Goal: Task Accomplishment & Management: Use online tool/utility

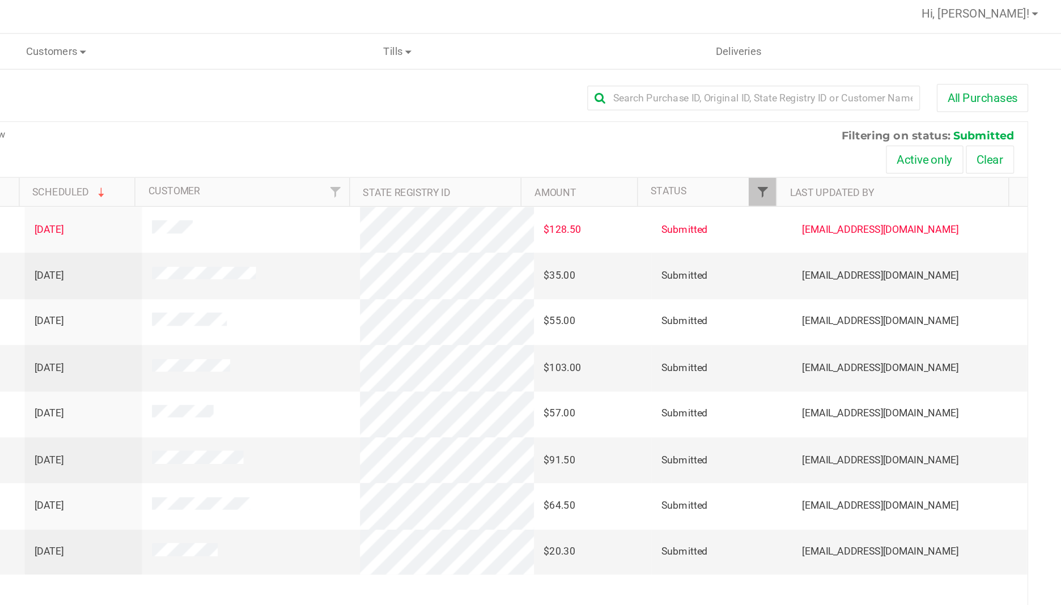
click at [860, 131] on span "Filter" at bounding box center [857, 134] width 9 height 9
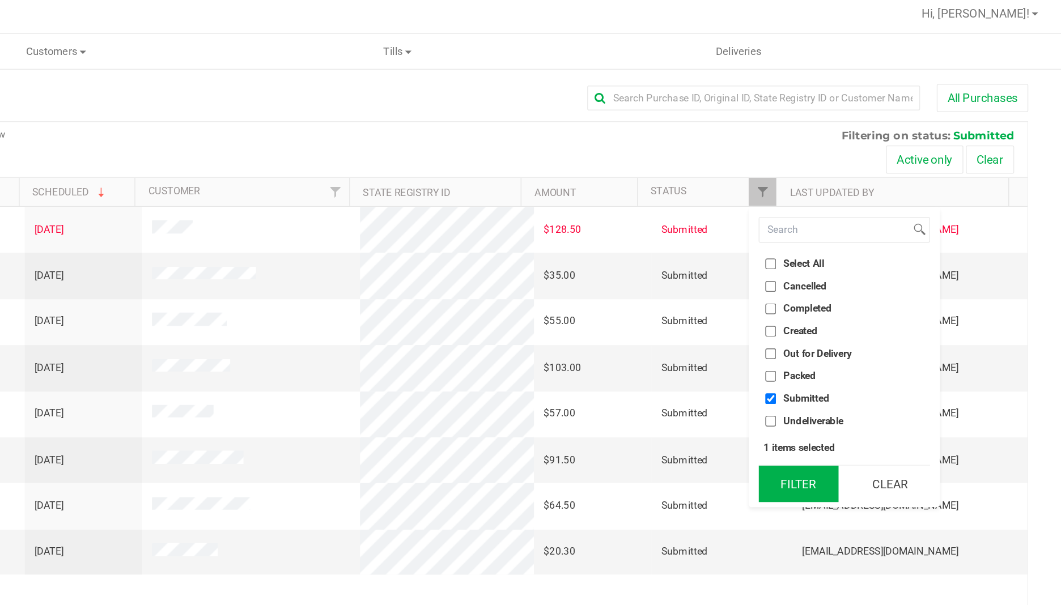
click at [883, 337] on button "Filter" at bounding box center [882, 333] width 54 height 25
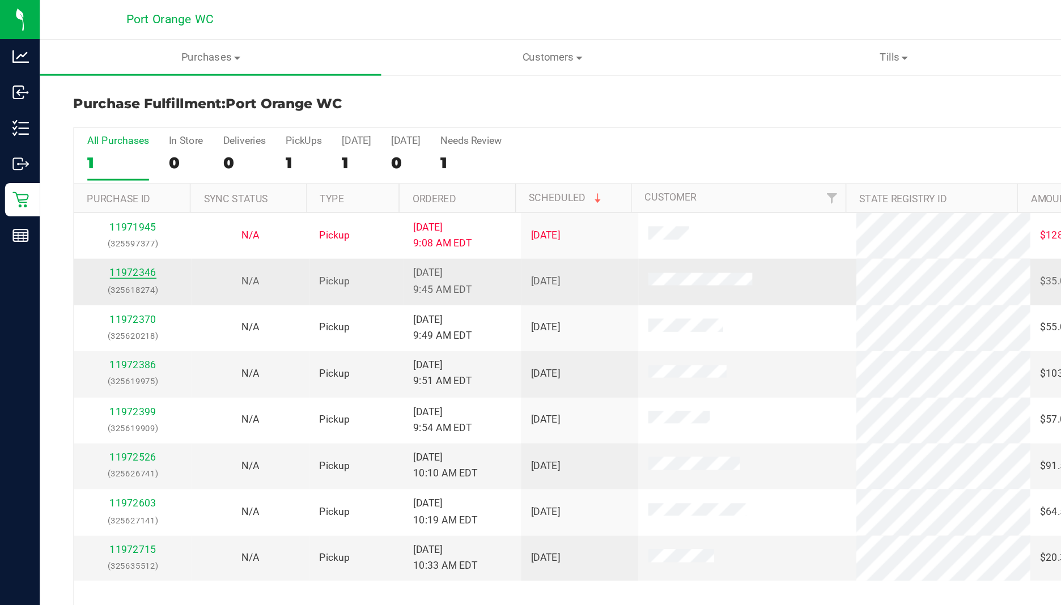
click at [95, 188] on link "11972346" at bounding box center [91, 186] width 32 height 8
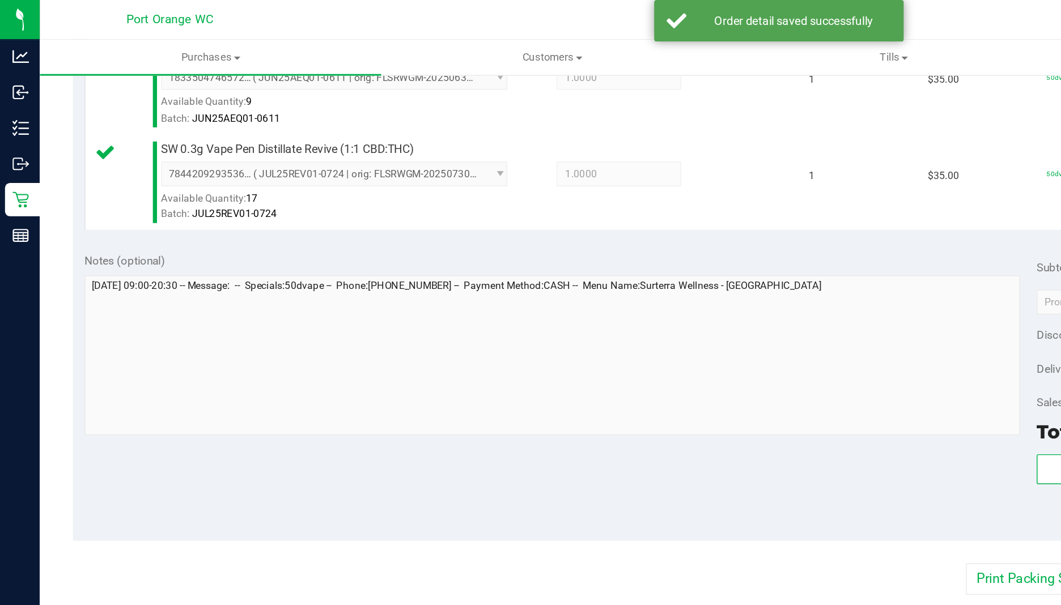
scroll to position [389, 0]
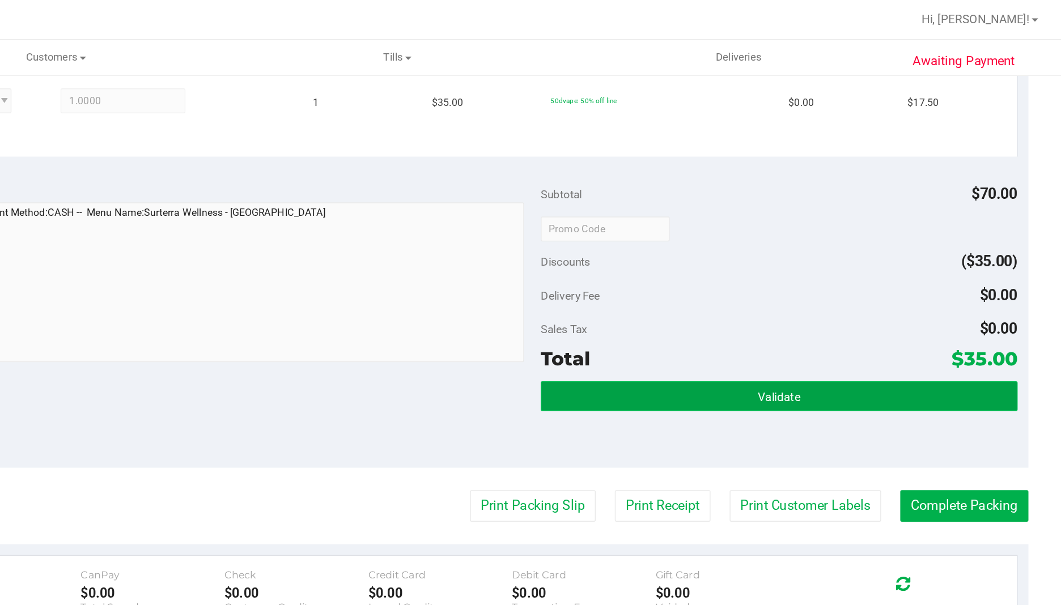
click at [804, 264] on button "Validate" at bounding box center [868, 270] width 324 height 20
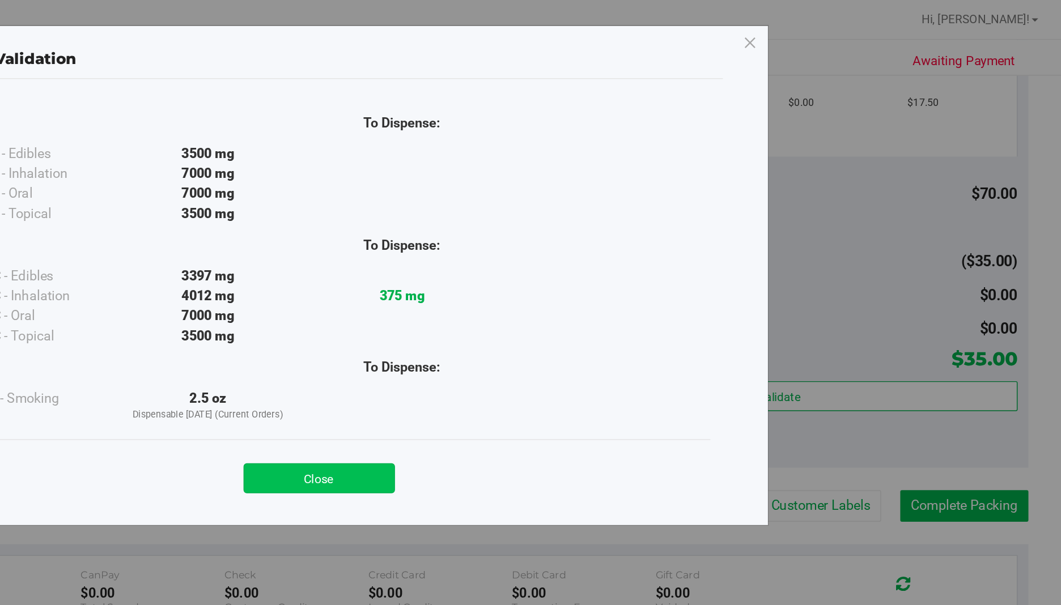
click at [562, 329] on button "Close" at bounding box center [555, 326] width 103 height 20
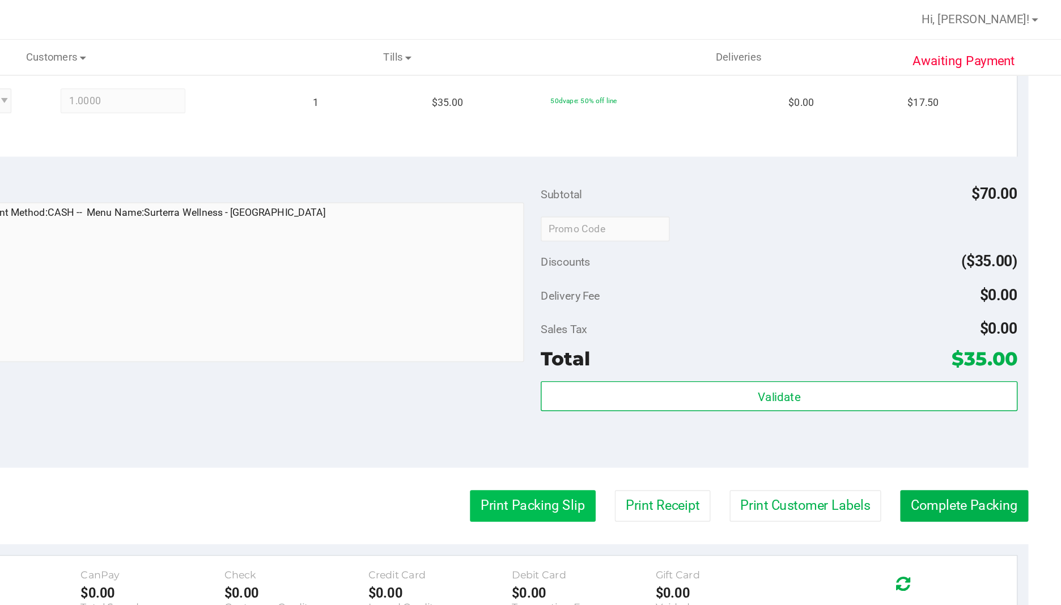
click at [690, 341] on button "Print Packing Slip" at bounding box center [701, 345] width 86 height 22
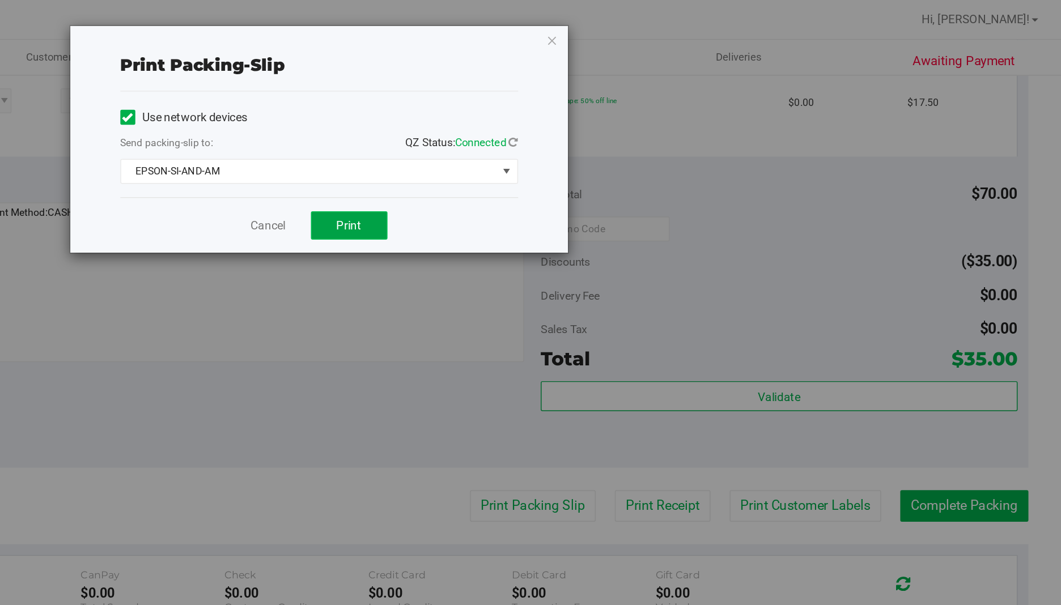
click at [584, 154] on button "Print" at bounding box center [576, 153] width 52 height 19
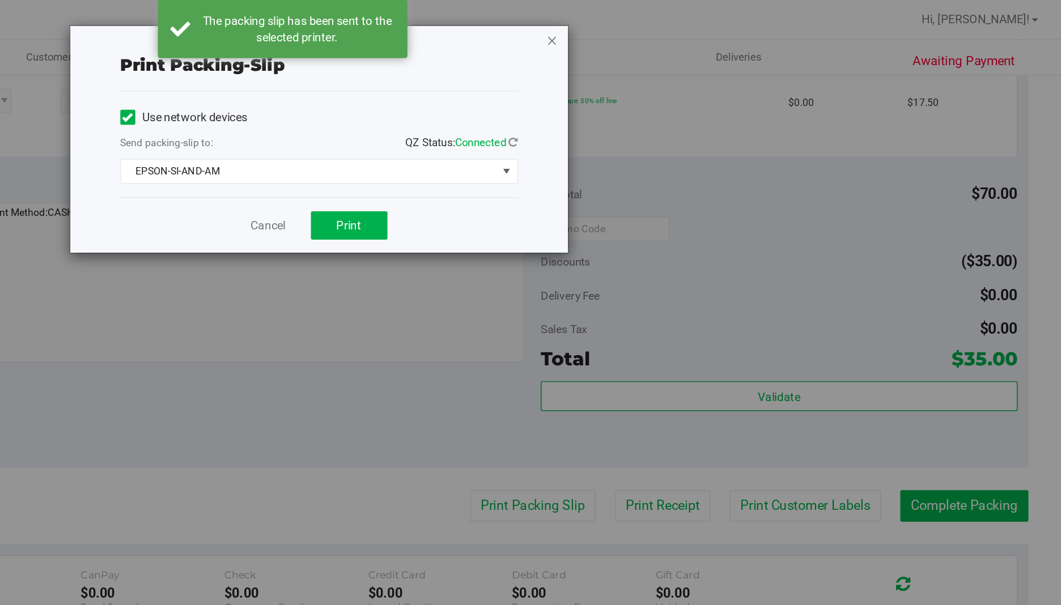
click at [717, 28] on icon "button" at bounding box center [714, 27] width 8 height 14
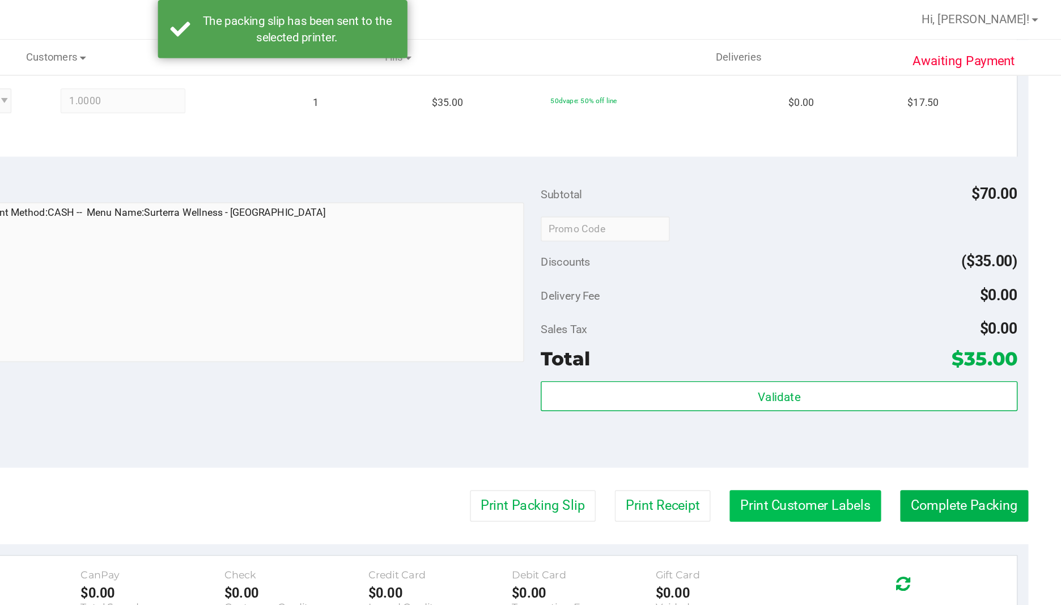
click at [883, 343] on button "Print Customer Labels" at bounding box center [886, 345] width 103 height 22
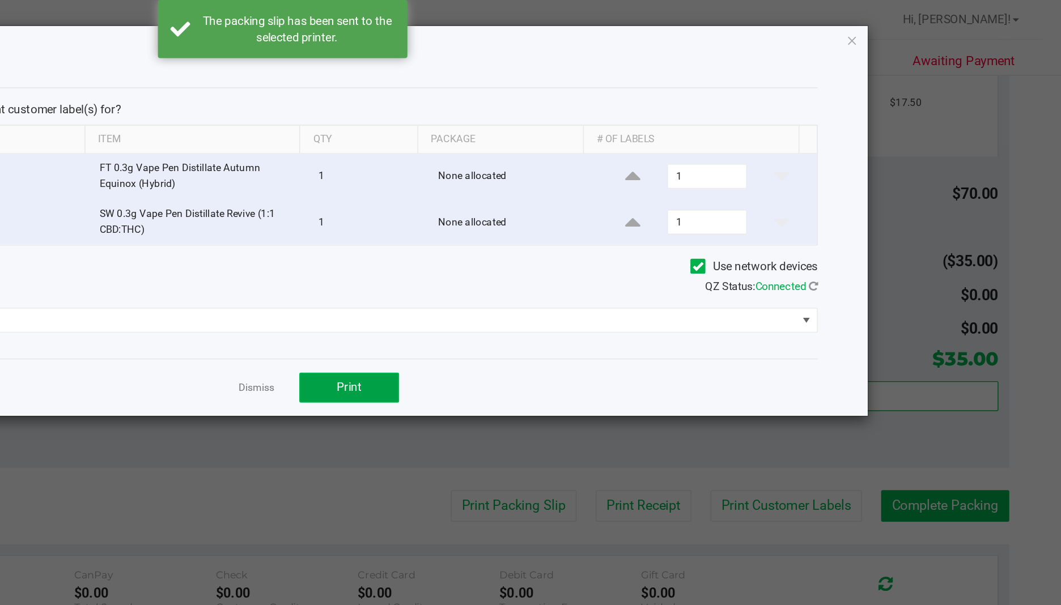
click at [580, 266] on span "Print" at bounding box center [575, 263] width 17 height 9
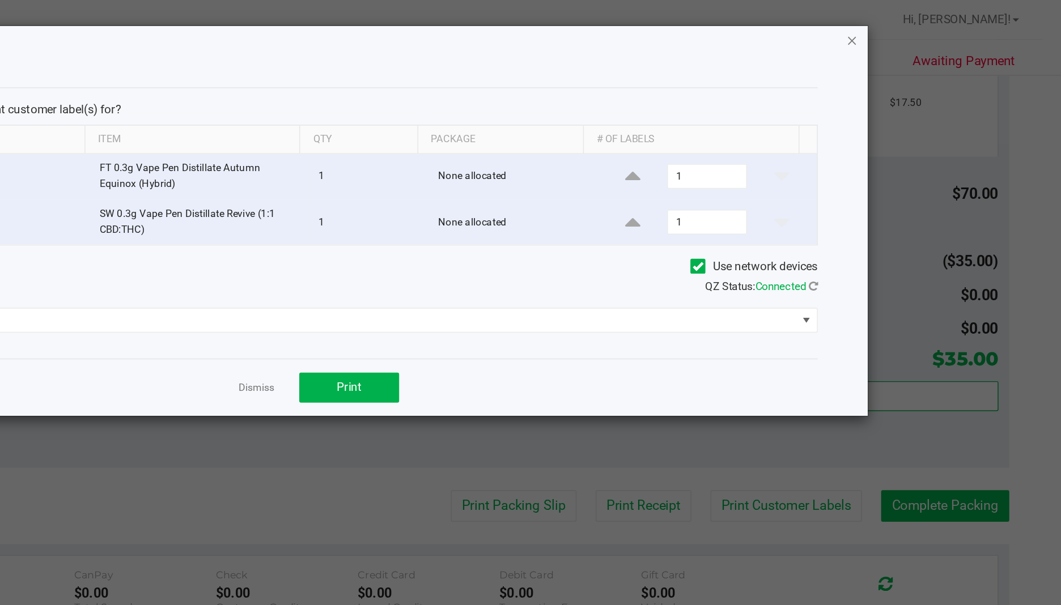
click at [919, 28] on icon "button" at bounding box center [918, 27] width 8 height 14
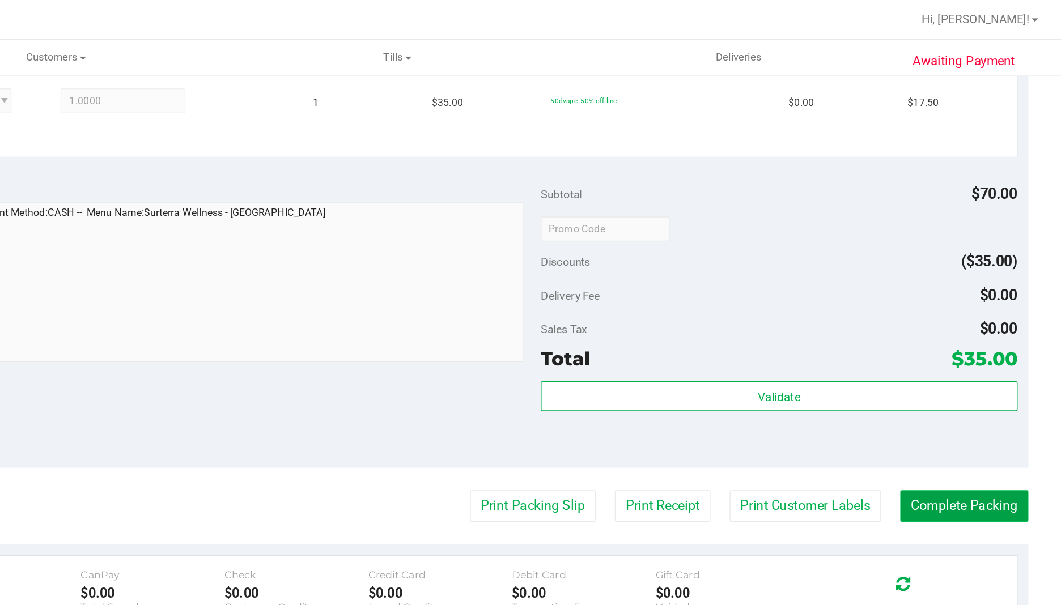
click at [995, 342] on button "Complete Packing" at bounding box center [994, 345] width 87 height 22
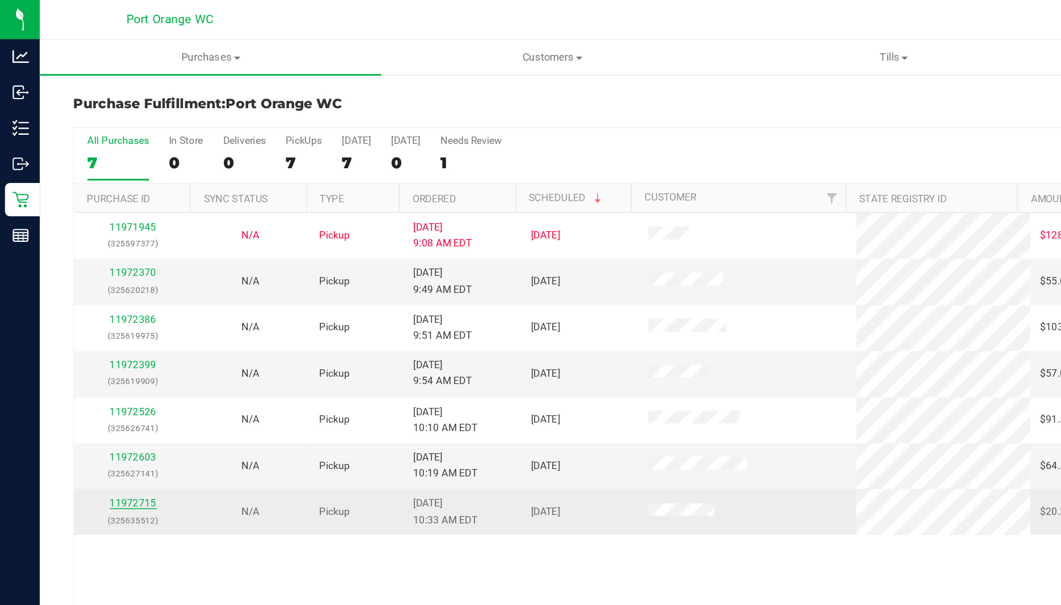
click at [94, 345] on link "11972715" at bounding box center [91, 343] width 32 height 8
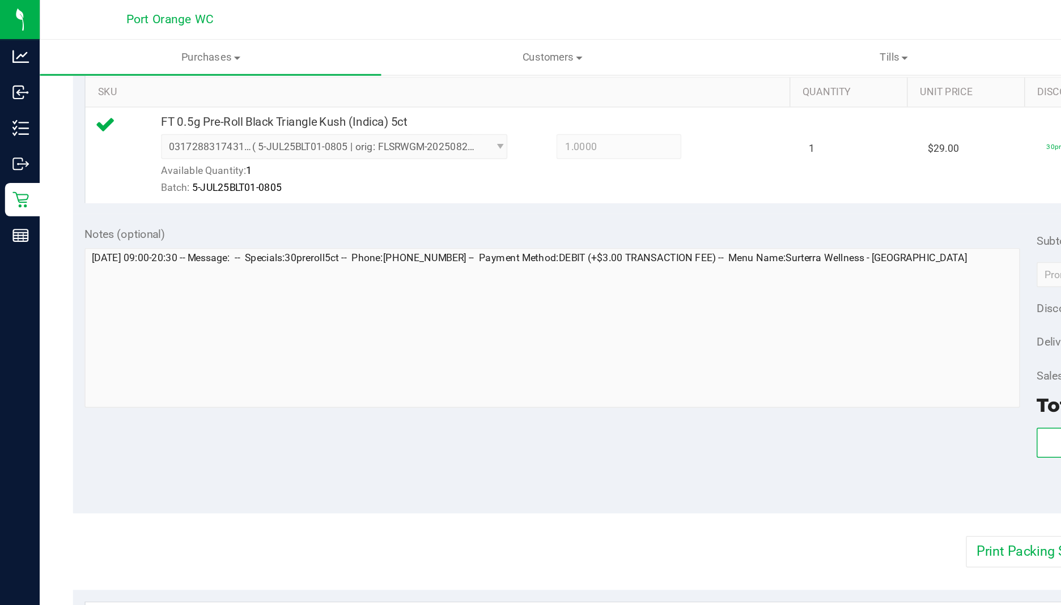
scroll to position [324, 0]
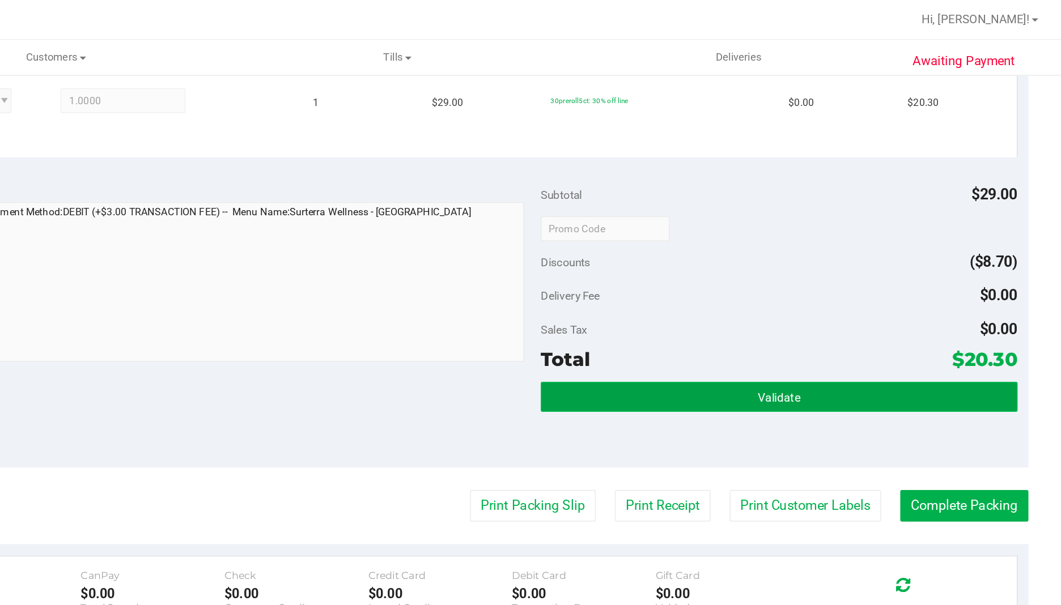
click at [786, 260] on button "Validate" at bounding box center [868, 270] width 324 height 20
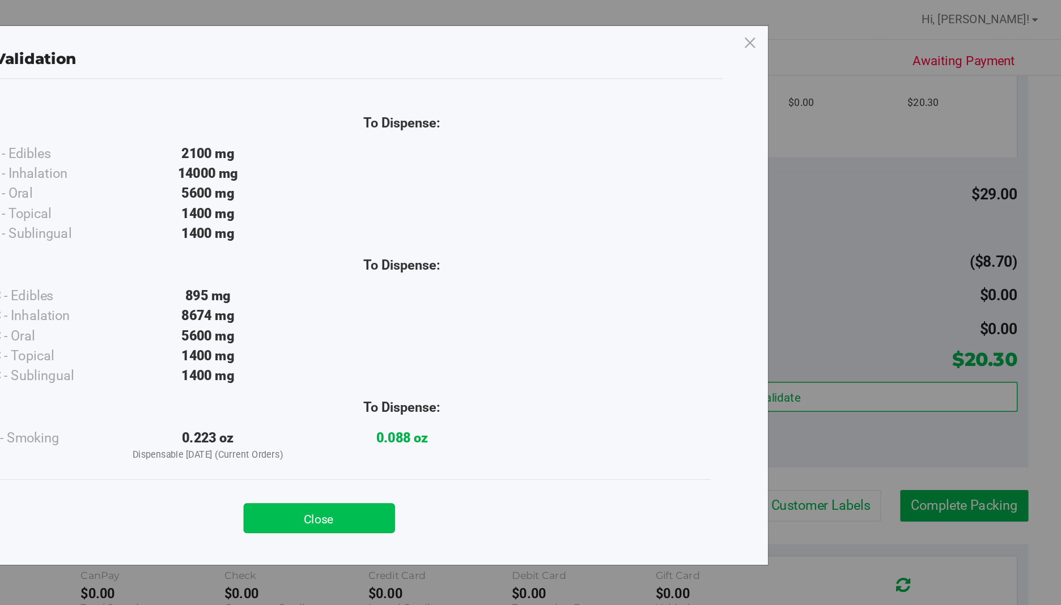
click at [574, 351] on button "Close" at bounding box center [555, 353] width 103 height 20
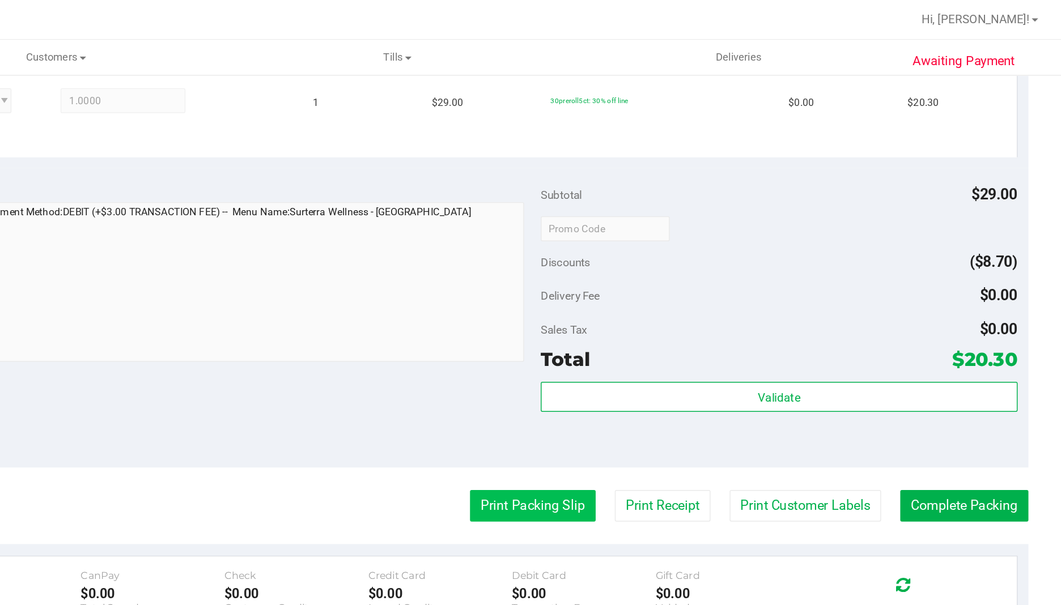
click at [705, 346] on button "Print Packing Slip" at bounding box center [701, 345] width 86 height 22
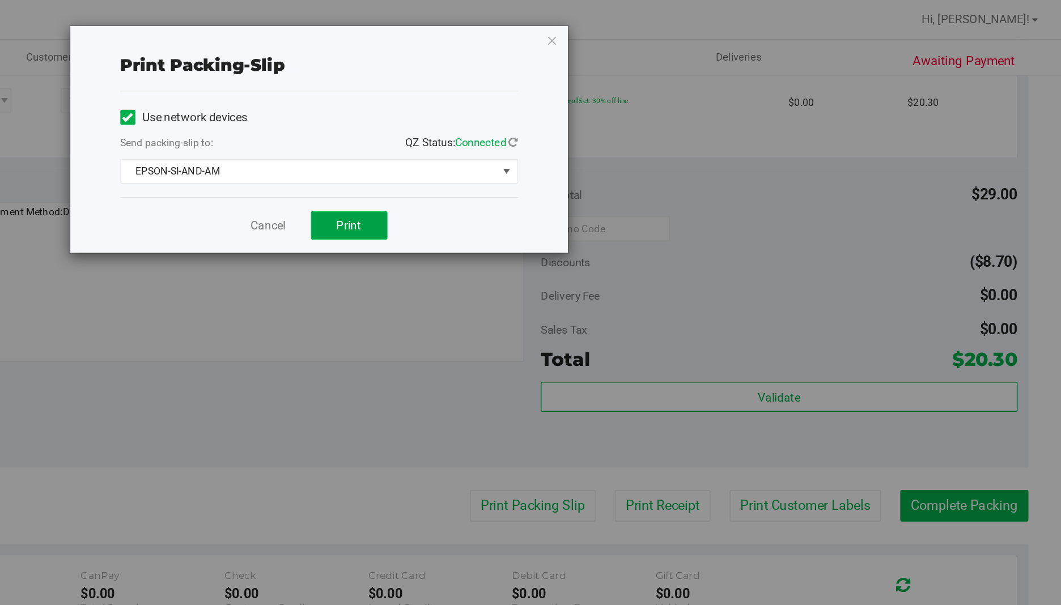
click at [584, 155] on button "Print" at bounding box center [576, 153] width 52 height 19
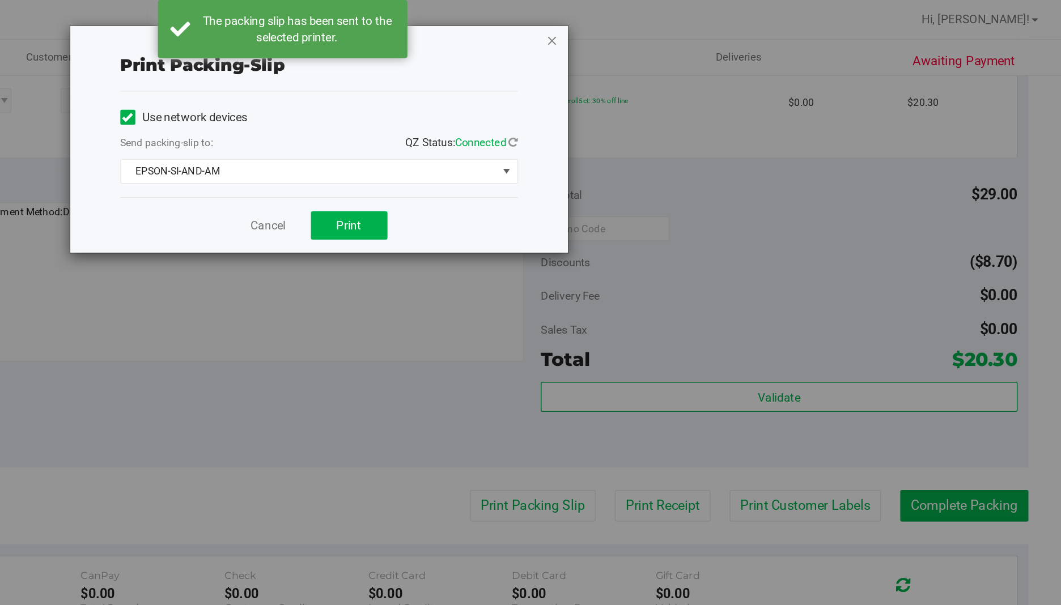
click at [713, 26] on icon "button" at bounding box center [714, 27] width 8 height 14
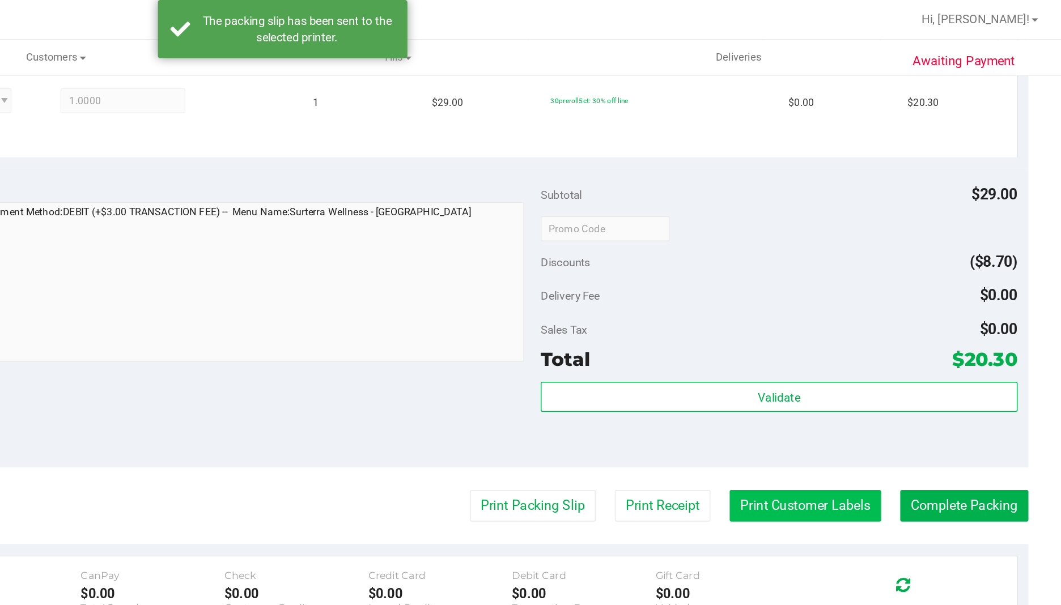
click at [879, 345] on button "Print Customer Labels" at bounding box center [886, 345] width 103 height 22
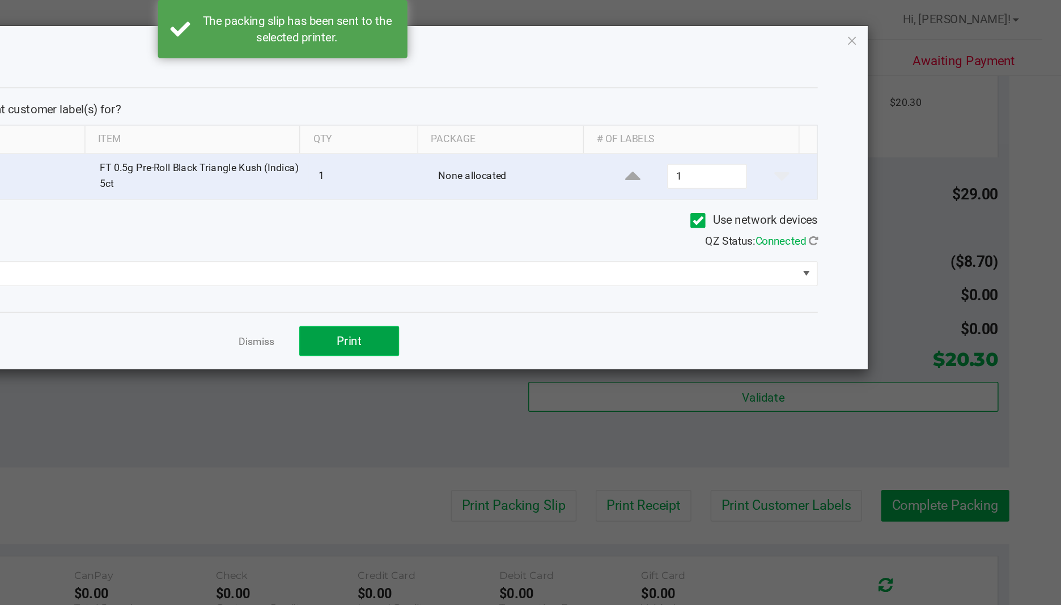
click at [582, 237] on span "Print" at bounding box center [575, 232] width 17 height 9
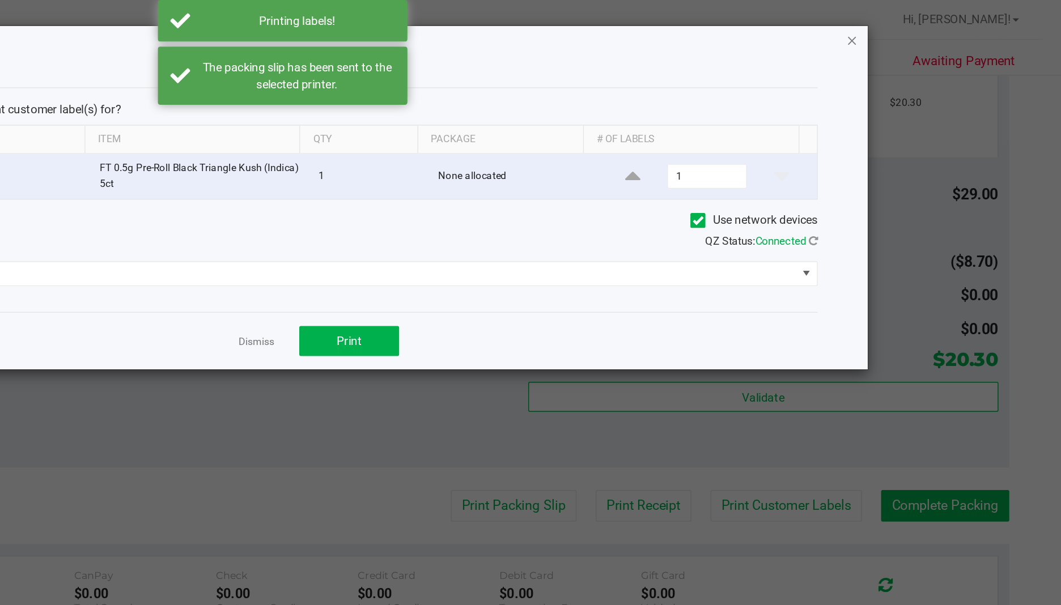
click at [915, 29] on icon "button" at bounding box center [918, 27] width 8 height 14
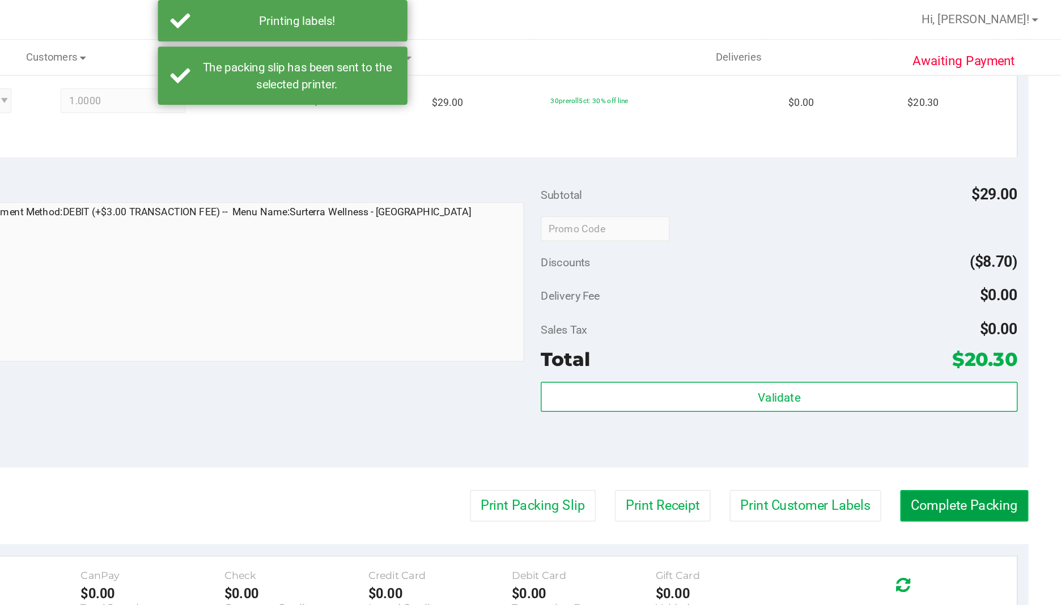
click at [982, 338] on button "Complete Packing" at bounding box center [994, 345] width 87 height 22
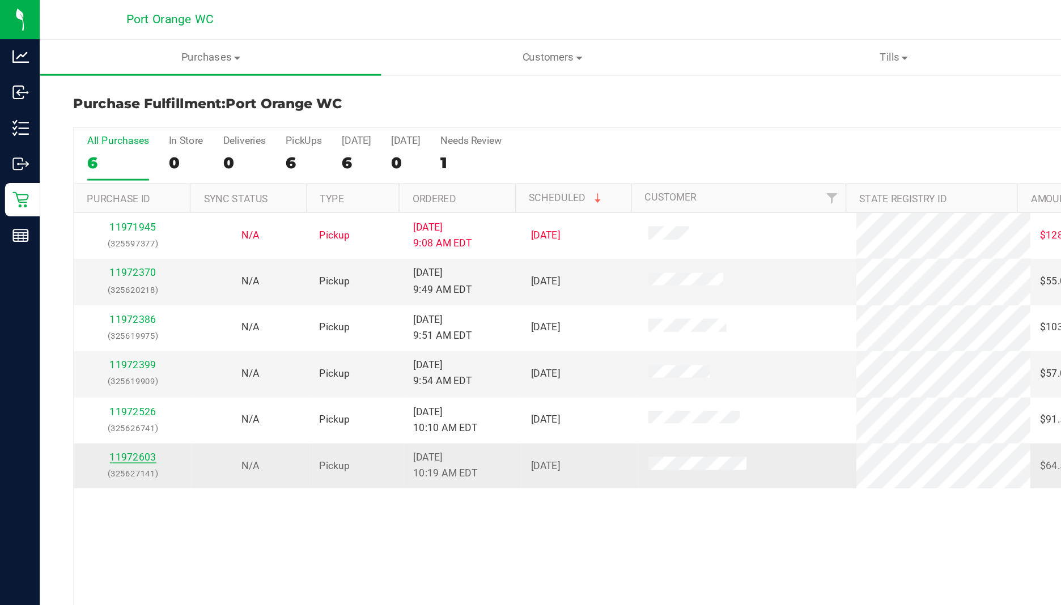
click at [96, 312] on link "11972603" at bounding box center [91, 312] width 32 height 8
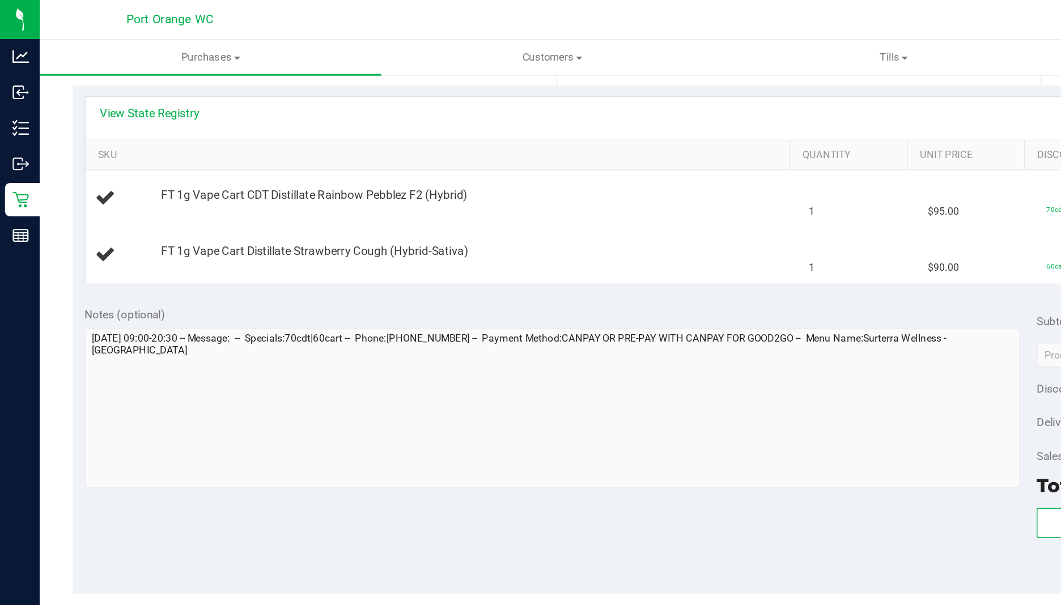
scroll to position [256, 0]
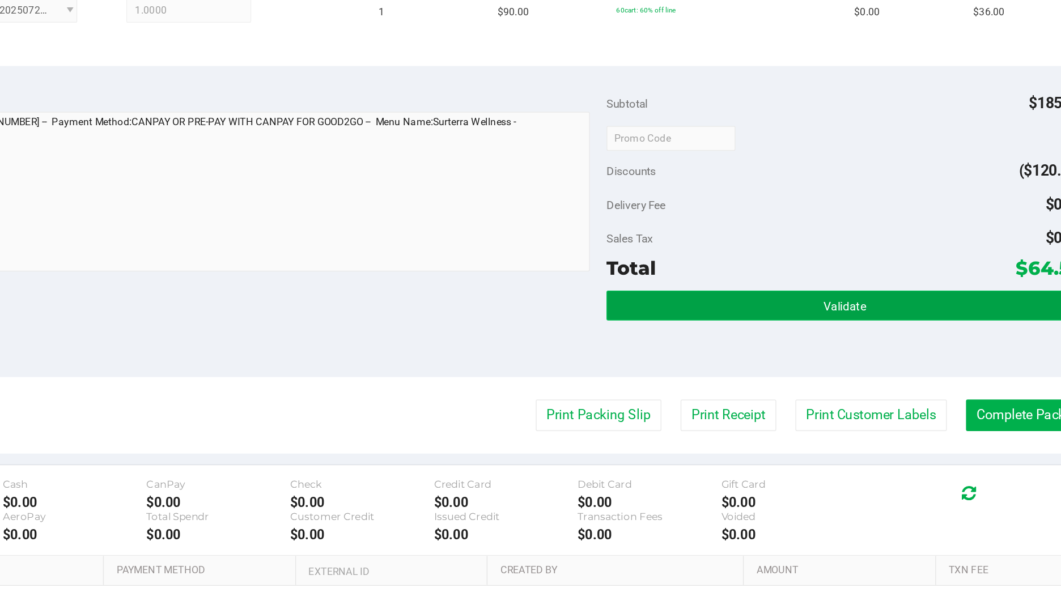
click at [772, 404] on button "Validate" at bounding box center [868, 401] width 324 height 20
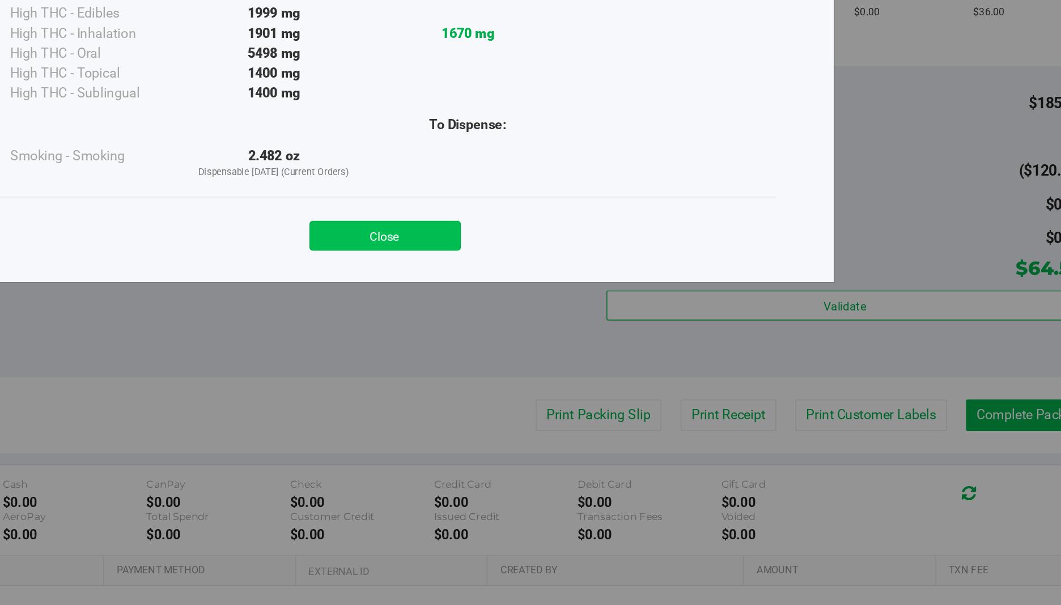
click at [570, 349] on button "Close" at bounding box center [555, 353] width 103 height 20
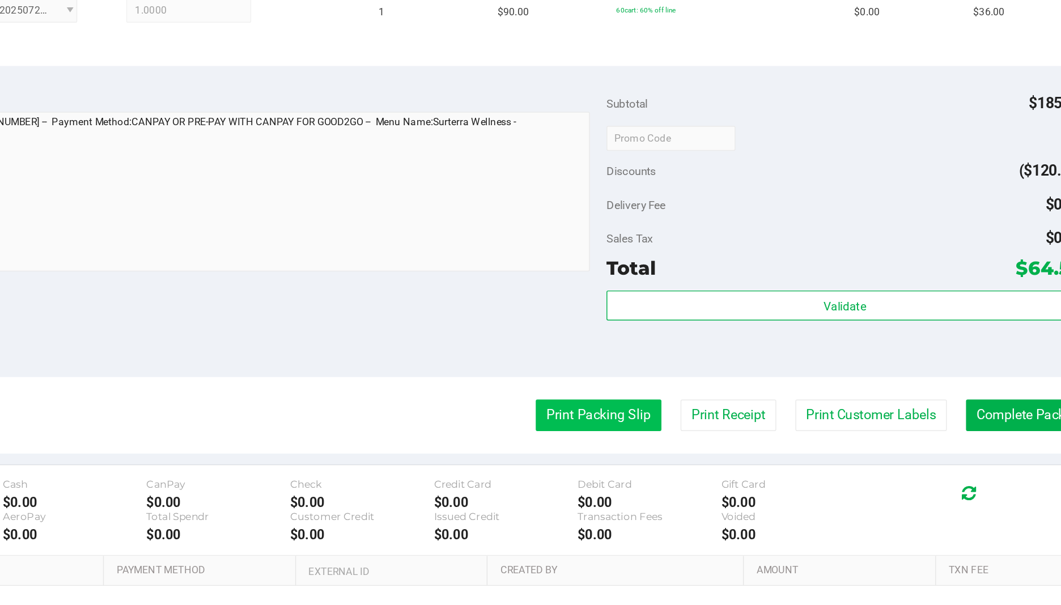
click at [692, 477] on button "Print Packing Slip" at bounding box center [701, 476] width 86 height 22
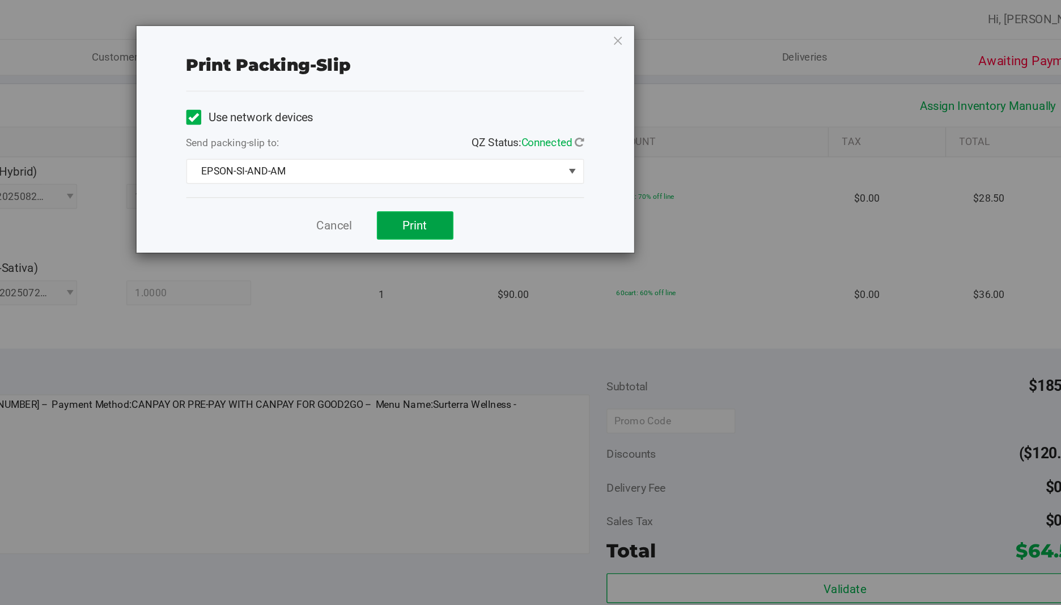
click at [575, 154] on span "Print" at bounding box center [575, 153] width 17 height 9
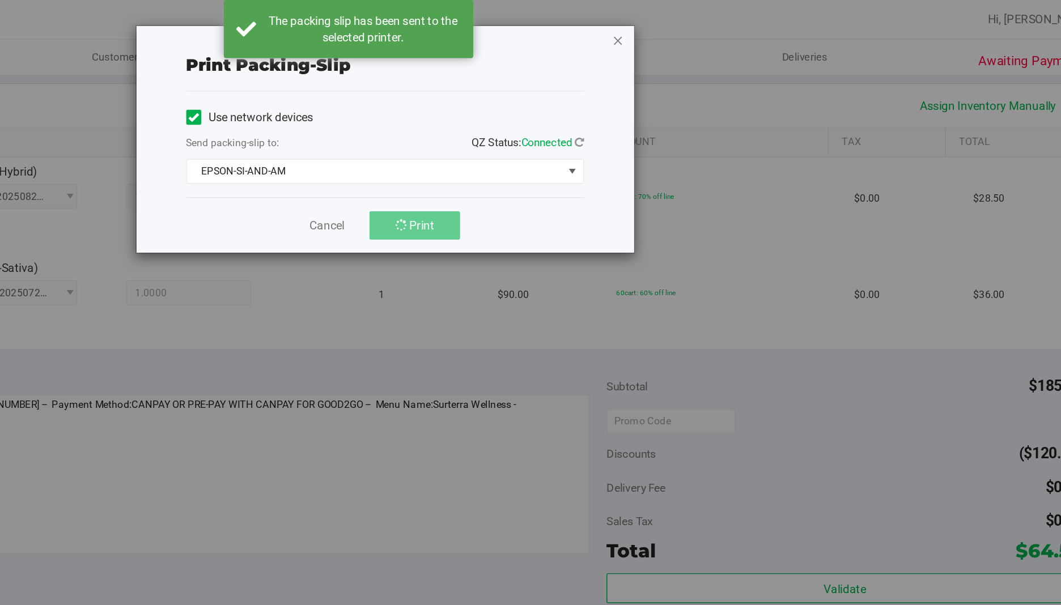
click at [716, 27] on icon "button" at bounding box center [714, 27] width 8 height 14
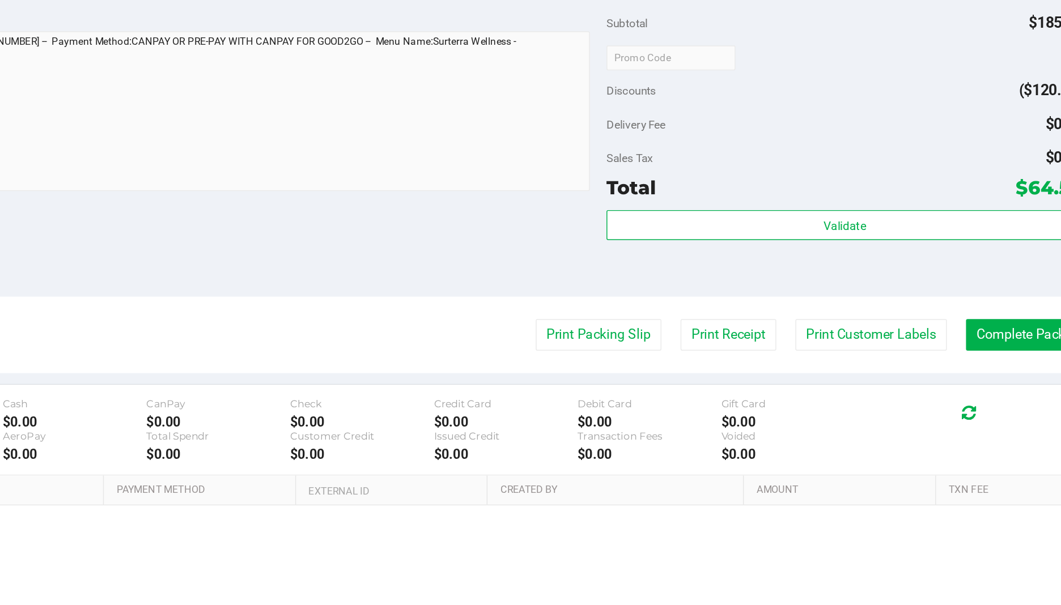
scroll to position [312, 0]
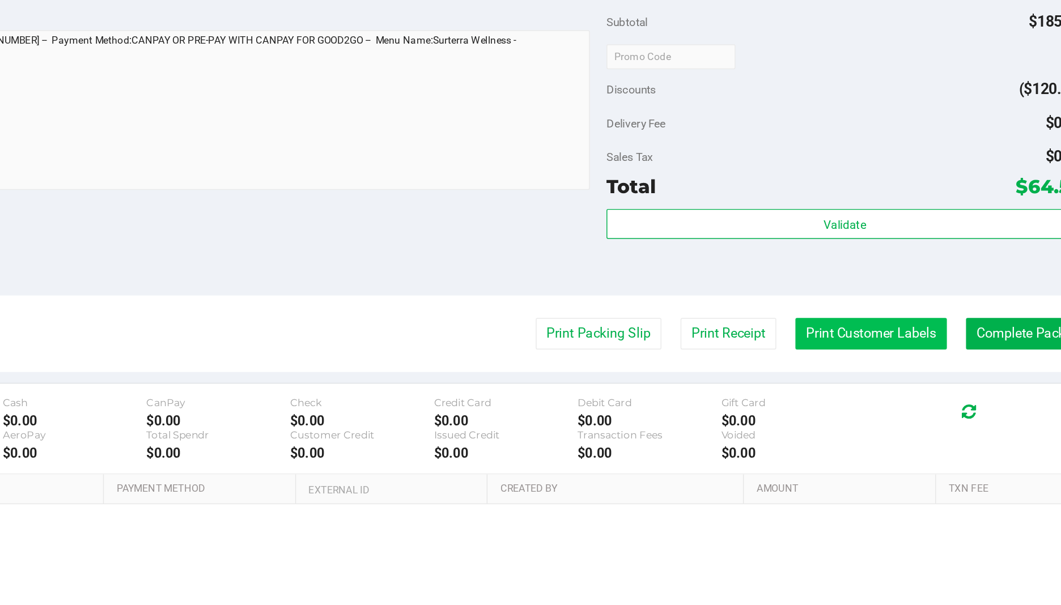
click at [855, 417] on button "Print Customer Labels" at bounding box center [886, 420] width 103 height 22
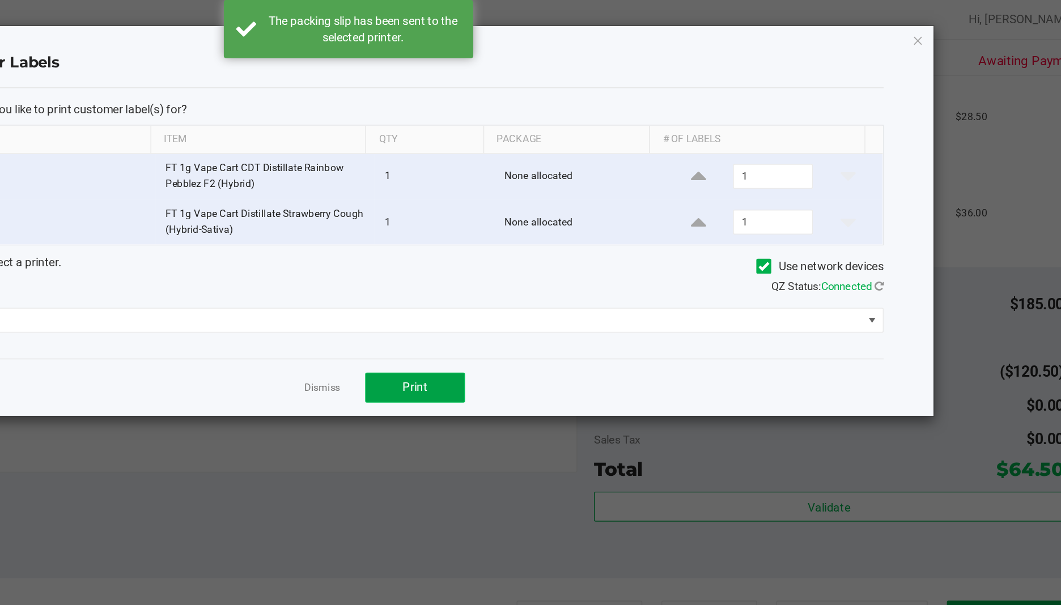
click at [574, 273] on button "Print" at bounding box center [576, 264] width 68 height 20
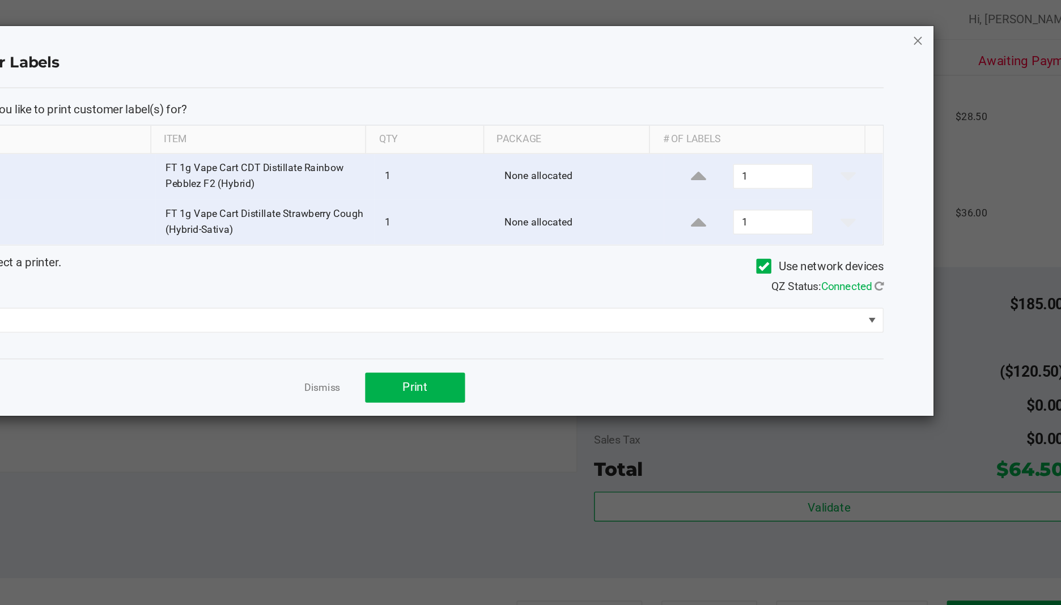
click at [918, 22] on icon "button" at bounding box center [918, 27] width 8 height 14
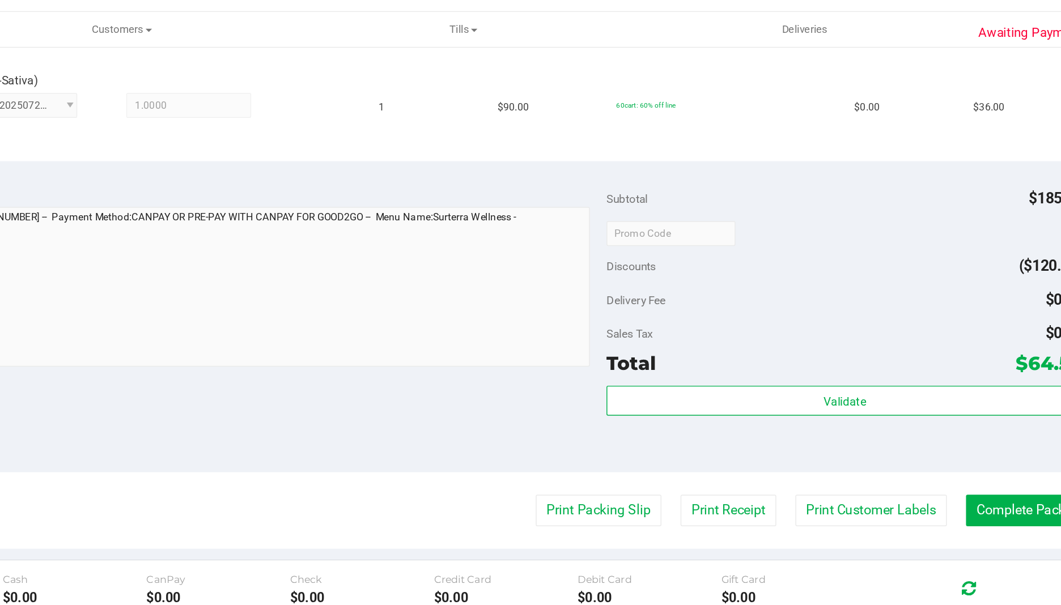
scroll to position [389, 0]
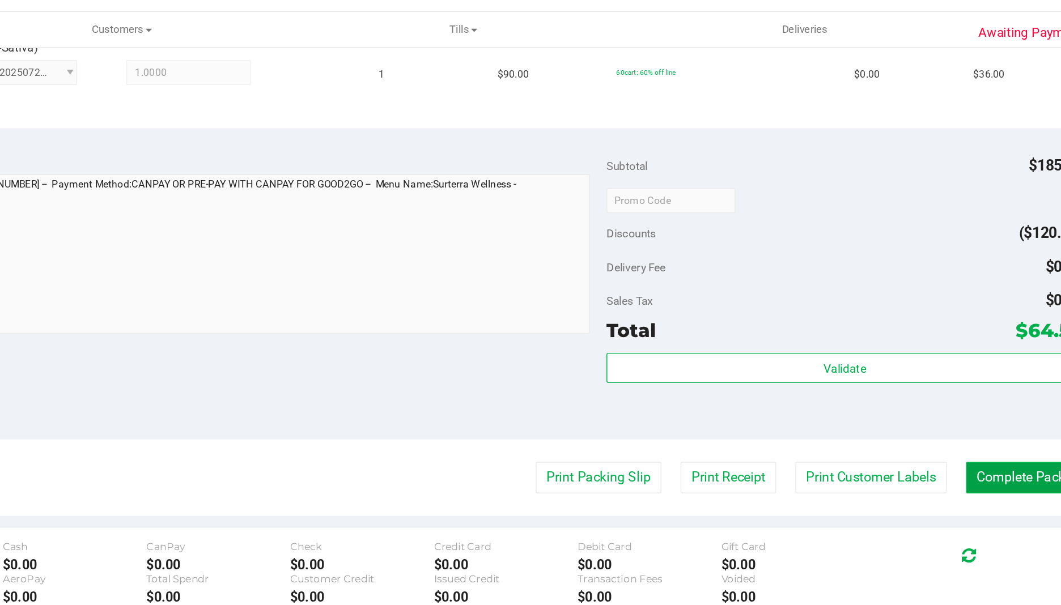
click at [985, 339] on button "Complete Packing" at bounding box center [994, 345] width 87 height 22
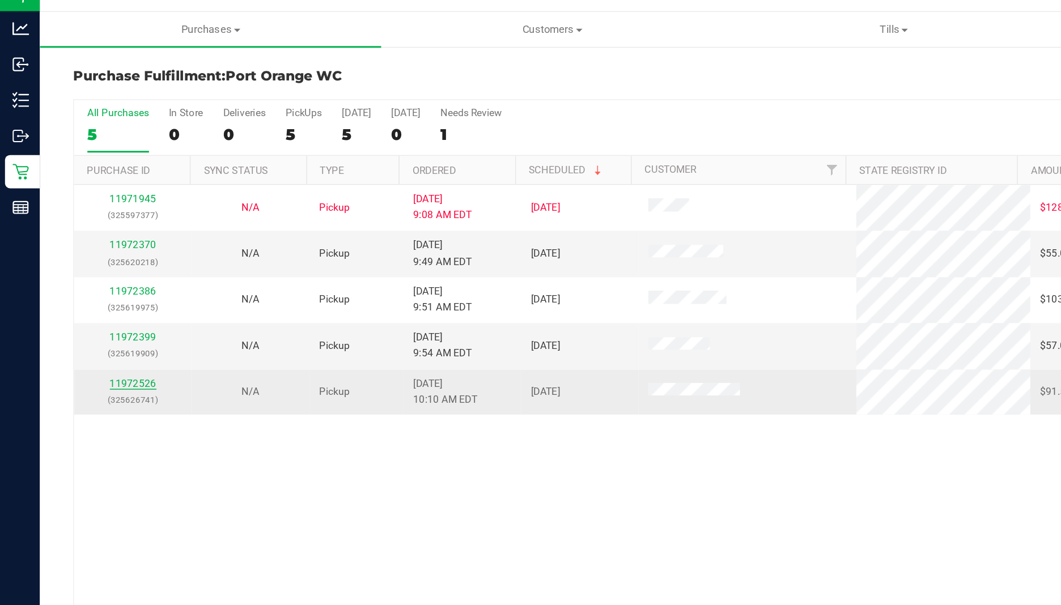
click at [95, 281] on link "11972526" at bounding box center [91, 281] width 32 height 8
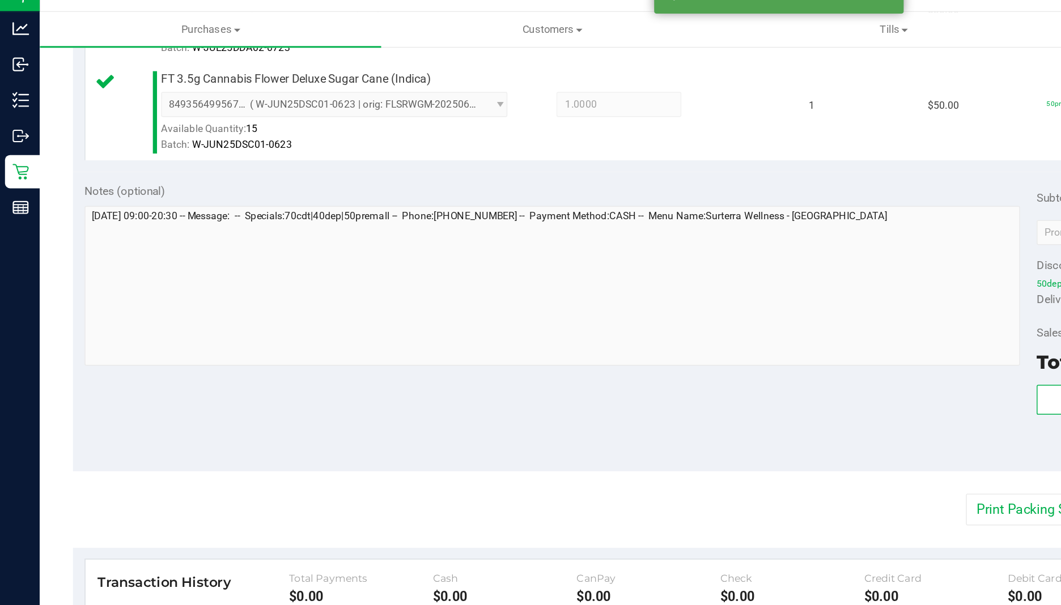
scroll to position [433, 0]
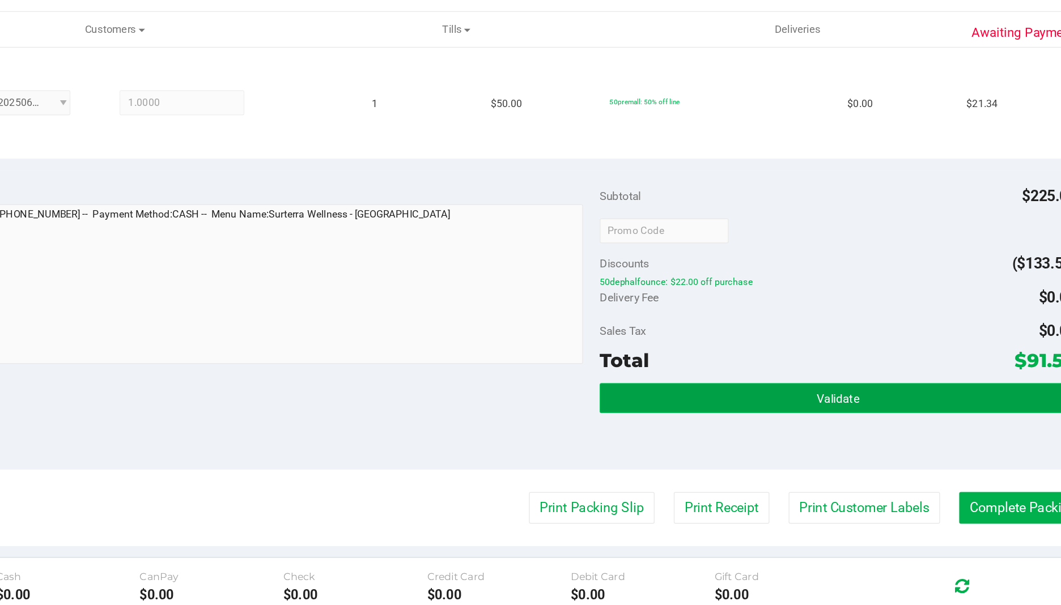
click at [790, 298] on button "Validate" at bounding box center [868, 290] width 324 height 20
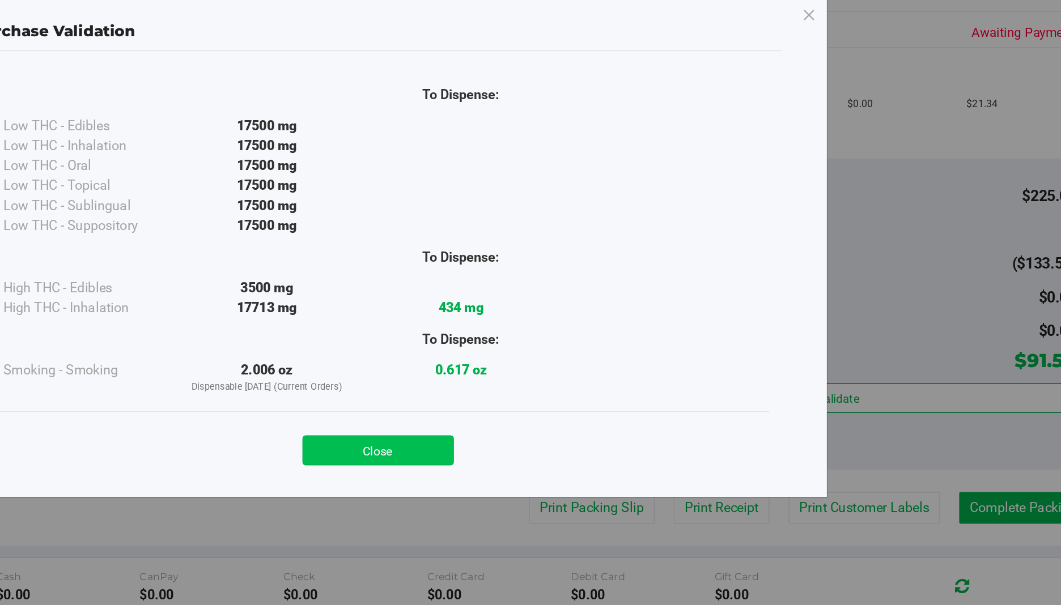
click at [562, 319] on button "Close" at bounding box center [555, 326] width 103 height 20
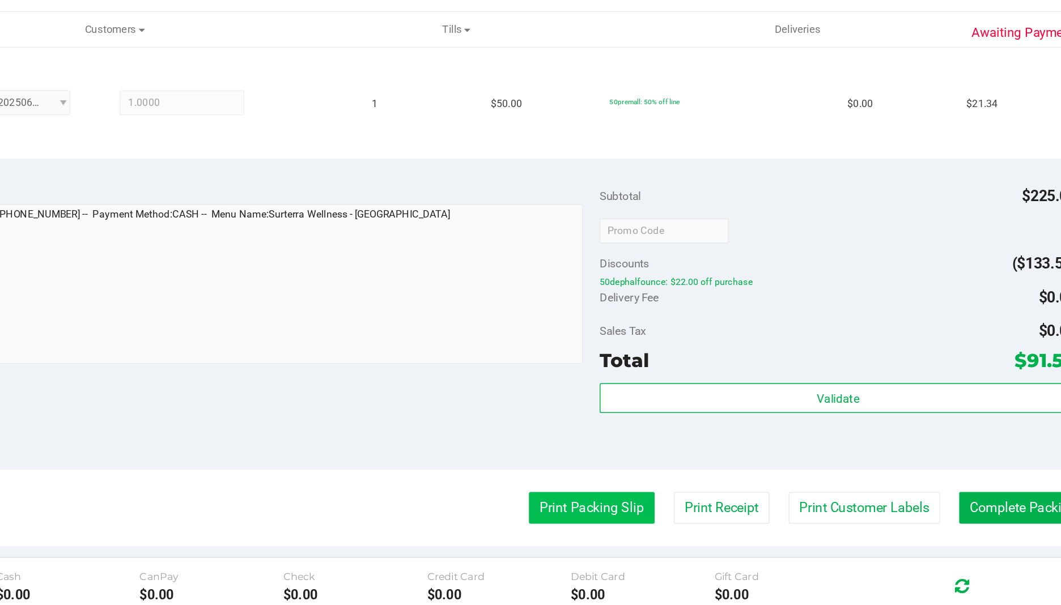
click at [685, 373] on button "Print Packing Slip" at bounding box center [701, 365] width 86 height 22
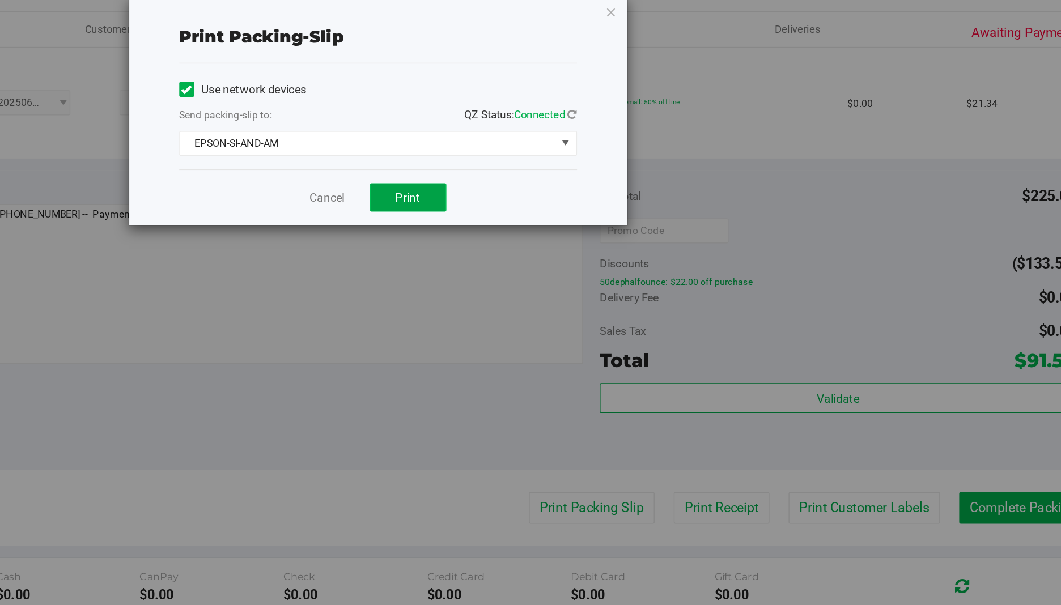
click at [574, 154] on span "Print" at bounding box center [575, 153] width 17 height 9
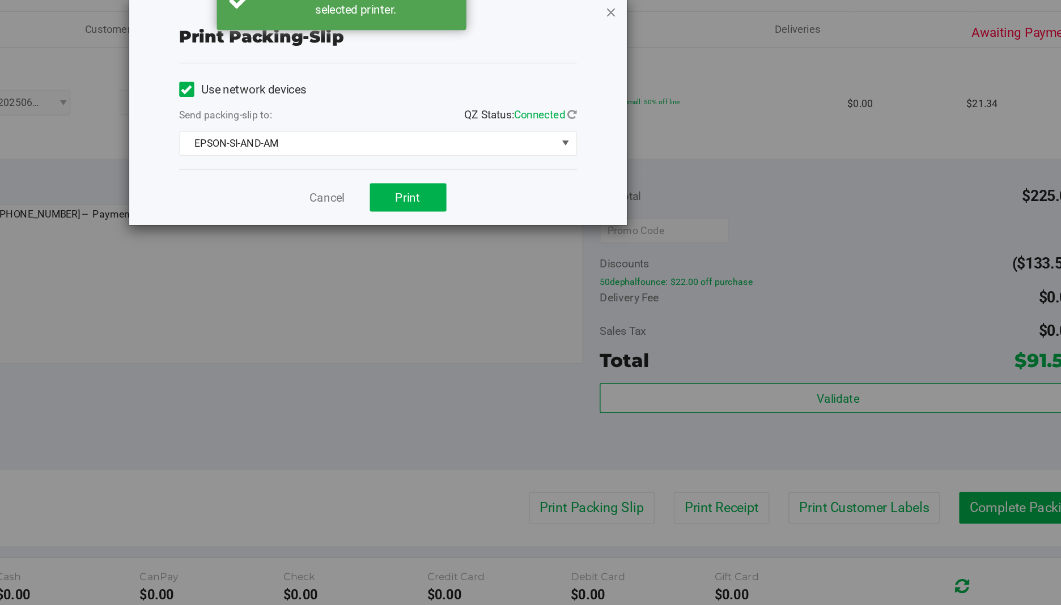
click at [717, 23] on icon "button" at bounding box center [714, 27] width 8 height 14
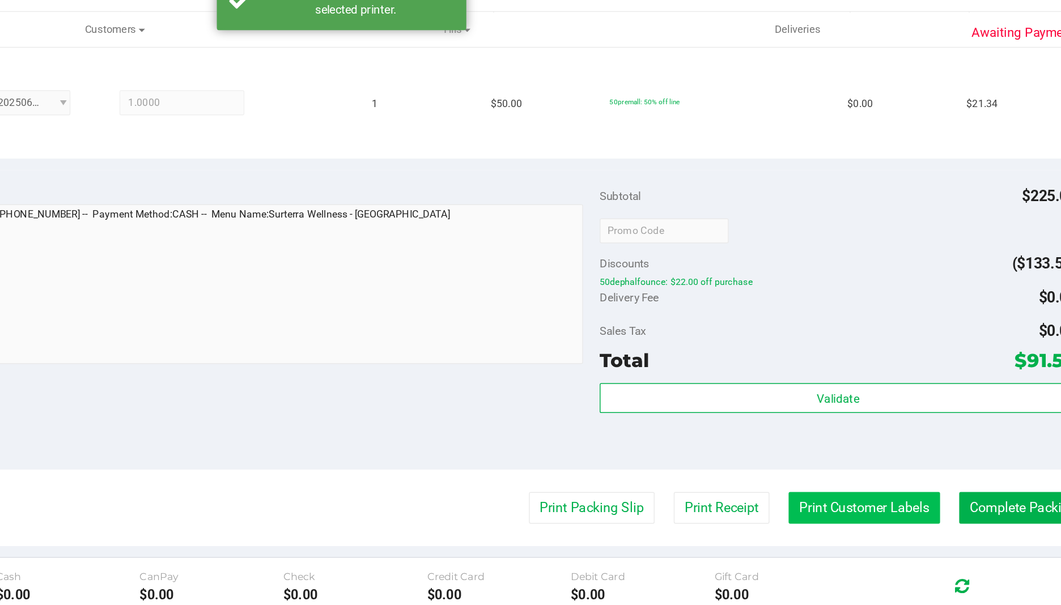
click at [889, 363] on button "Print Customer Labels" at bounding box center [886, 365] width 103 height 22
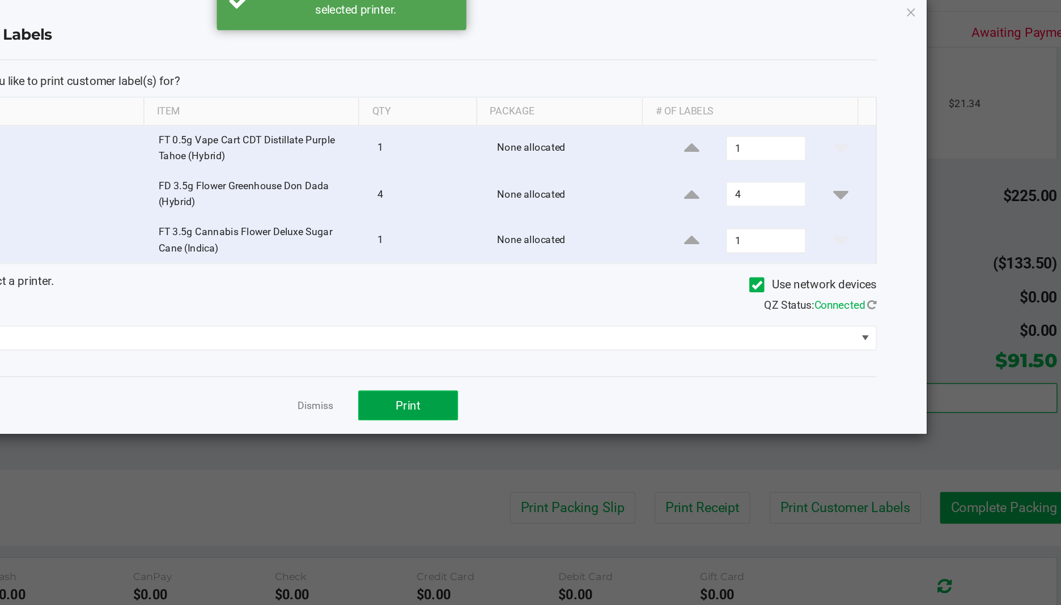
click at [570, 302] on button "Print" at bounding box center [576, 295] width 68 height 20
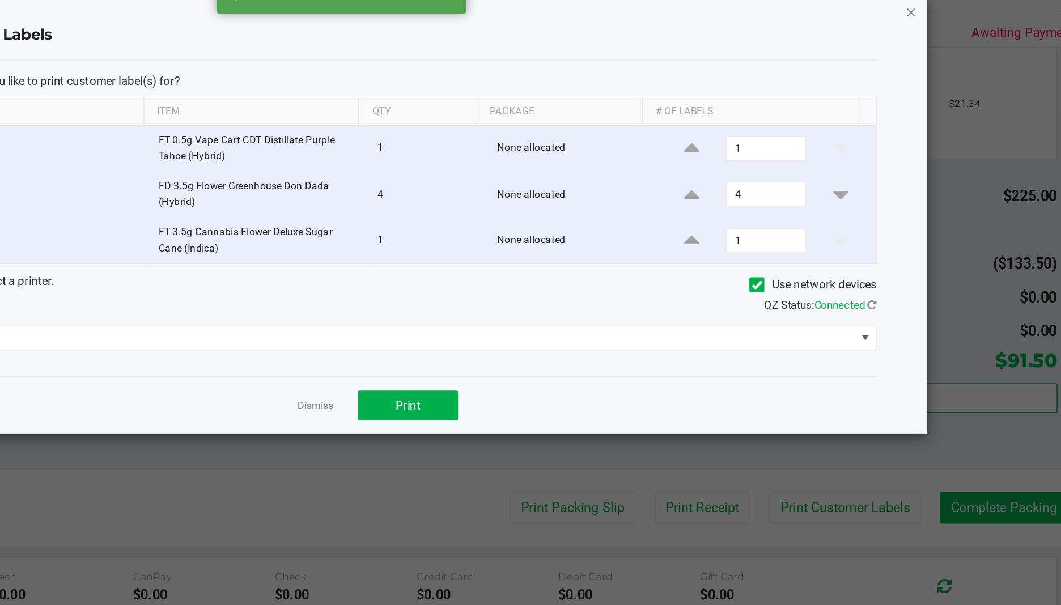
click at [918, 29] on icon "button" at bounding box center [918, 27] width 8 height 14
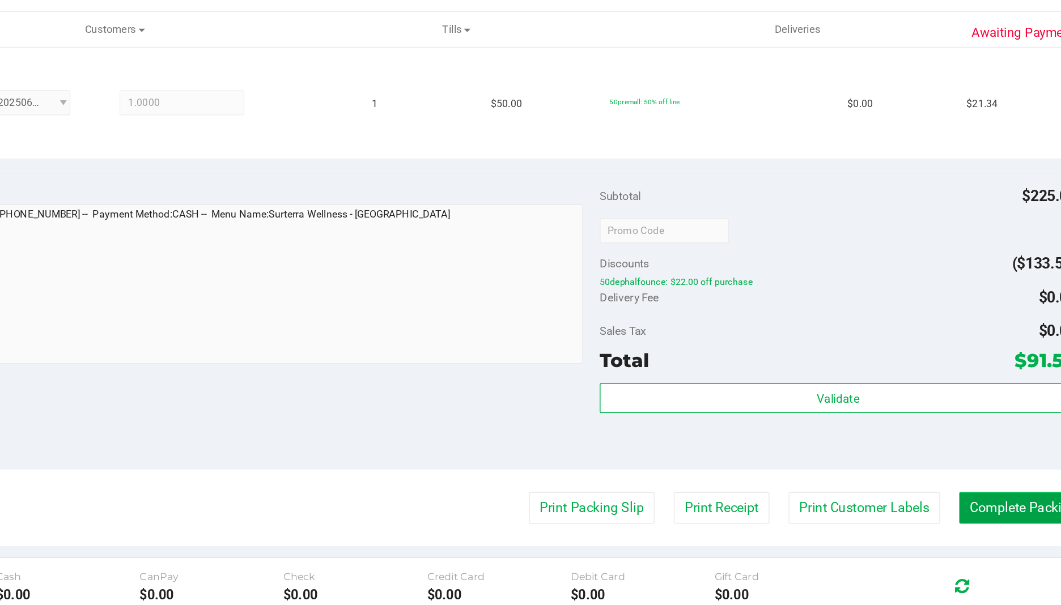
click at [970, 366] on button "Complete Packing" at bounding box center [994, 365] width 87 height 22
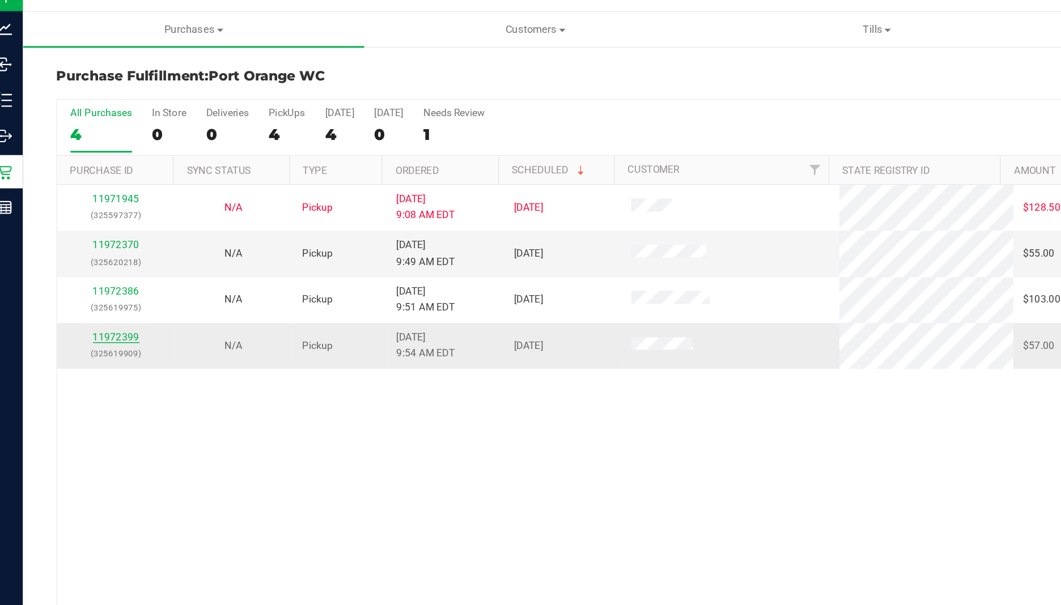
click at [98, 248] on link "11972399" at bounding box center [91, 249] width 32 height 8
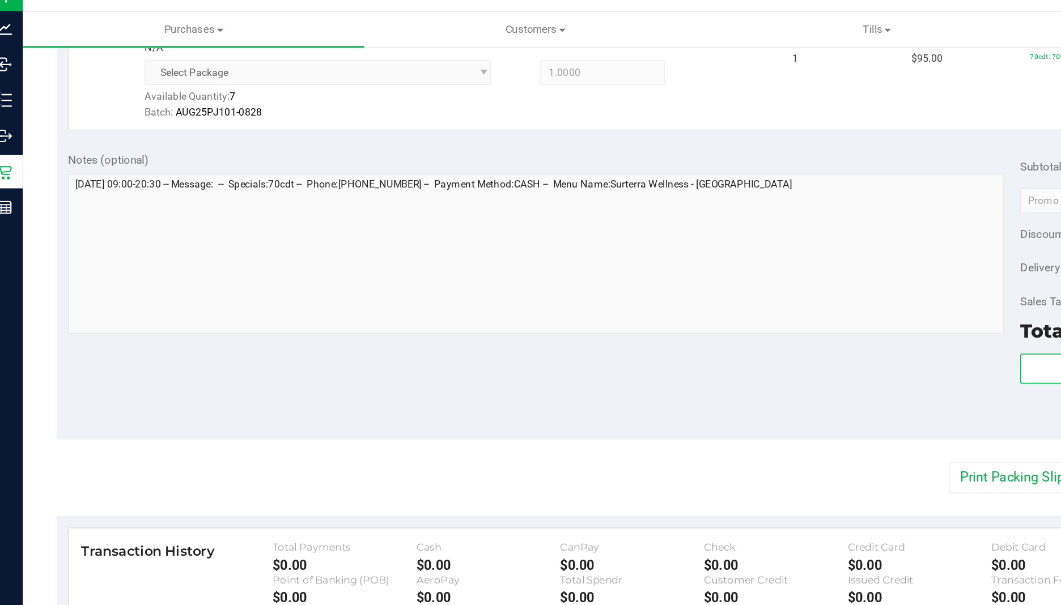
scroll to position [400, 0]
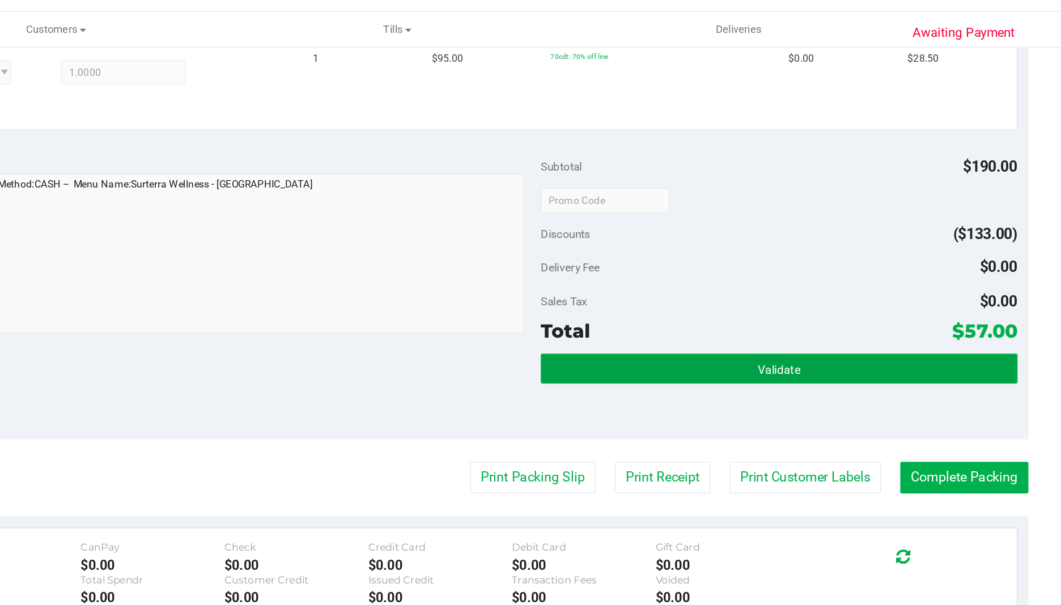
click at [859, 268] on span "Validate" at bounding box center [868, 270] width 29 height 9
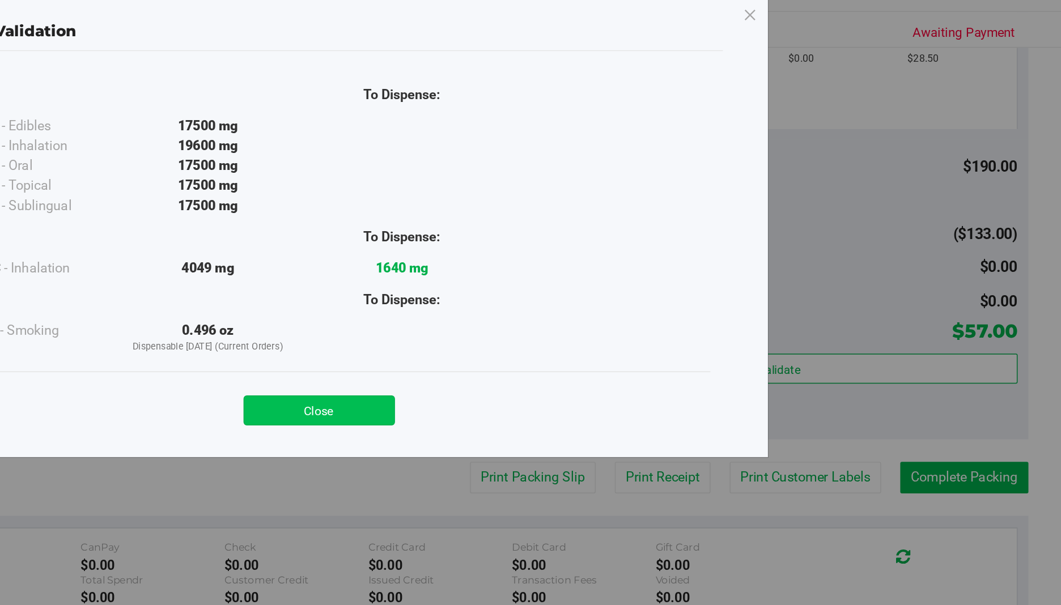
click at [566, 294] on button "Close" at bounding box center [555, 299] width 103 height 20
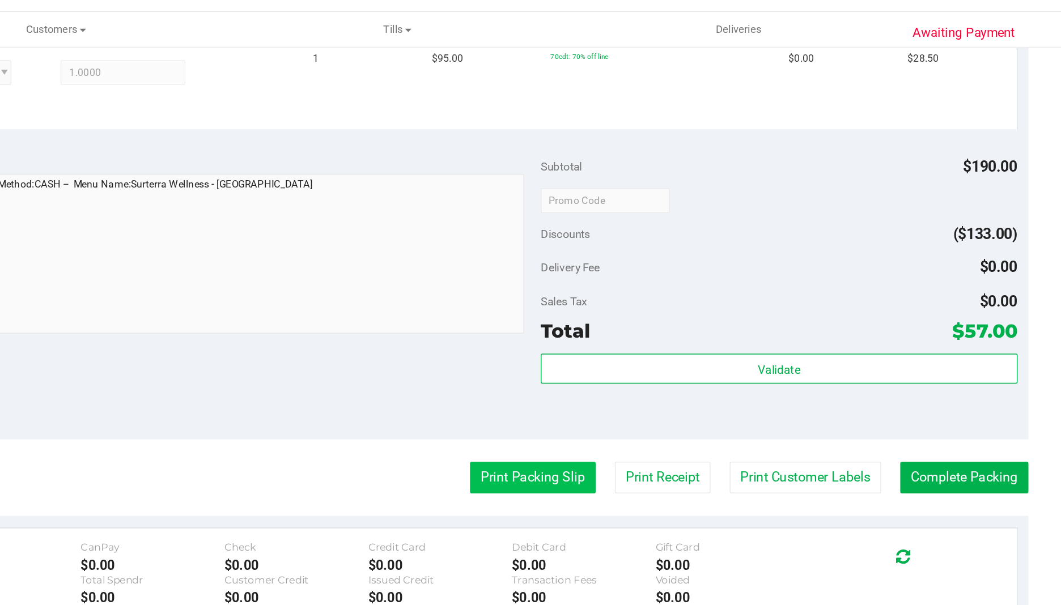
click at [688, 341] on button "Print Packing Slip" at bounding box center [701, 345] width 86 height 22
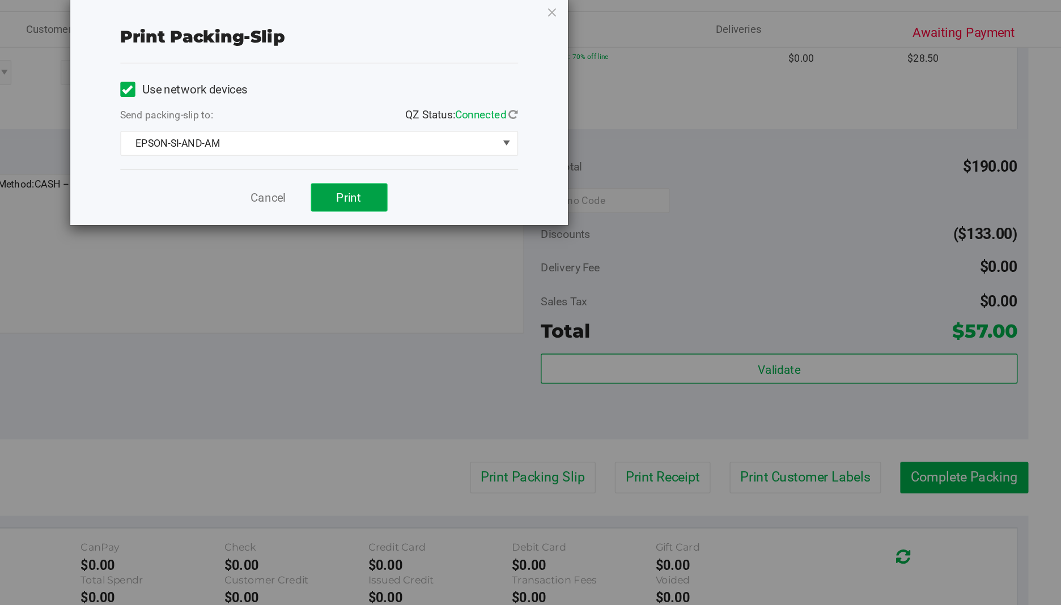
click at [591, 155] on button "Print" at bounding box center [576, 153] width 52 height 19
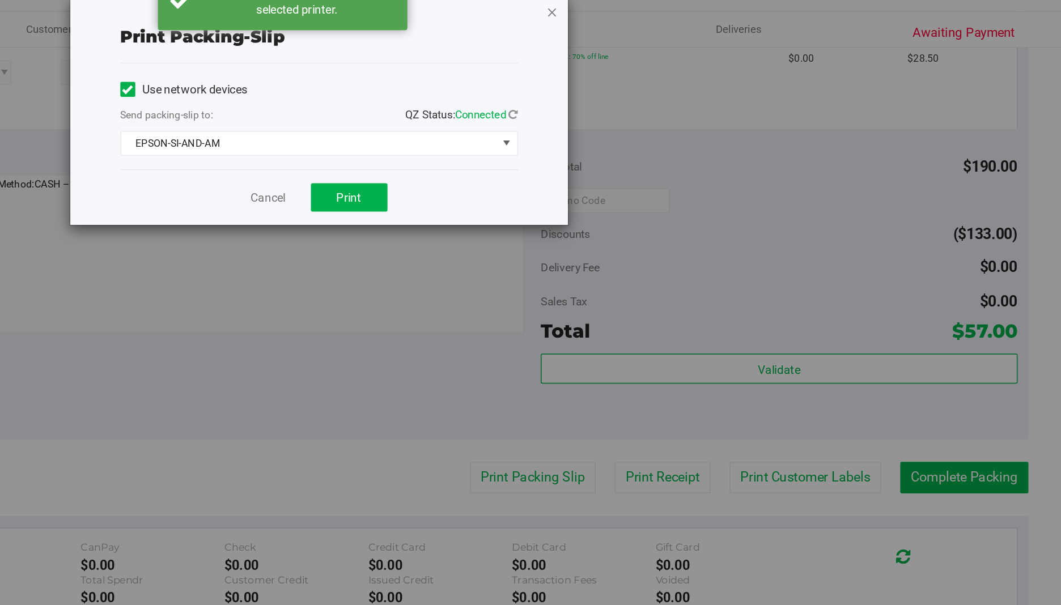
click at [713, 28] on icon "button" at bounding box center [714, 27] width 8 height 14
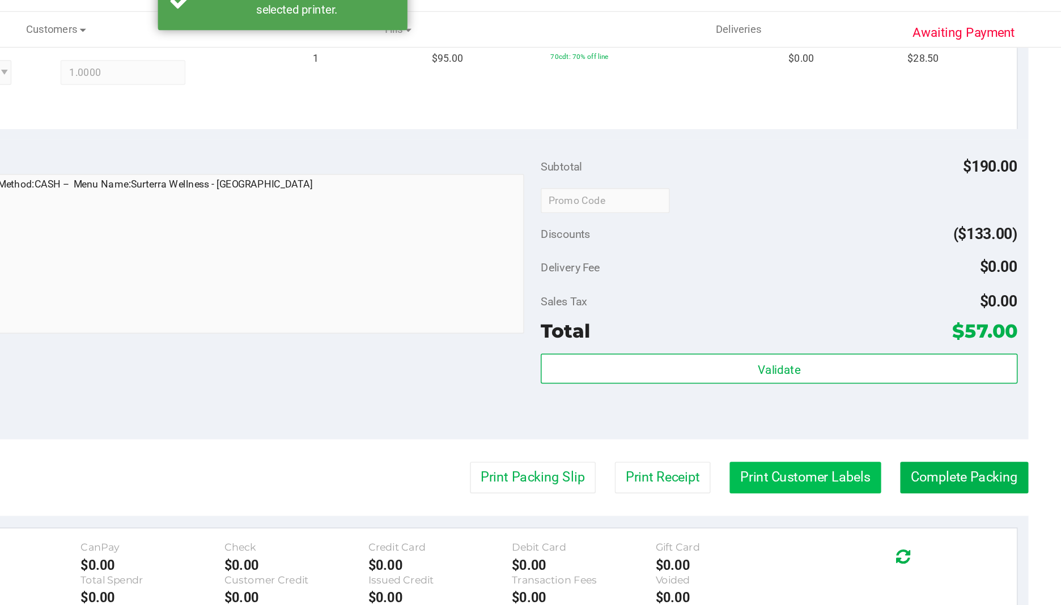
click at [902, 342] on button "Print Customer Labels" at bounding box center [886, 345] width 103 height 22
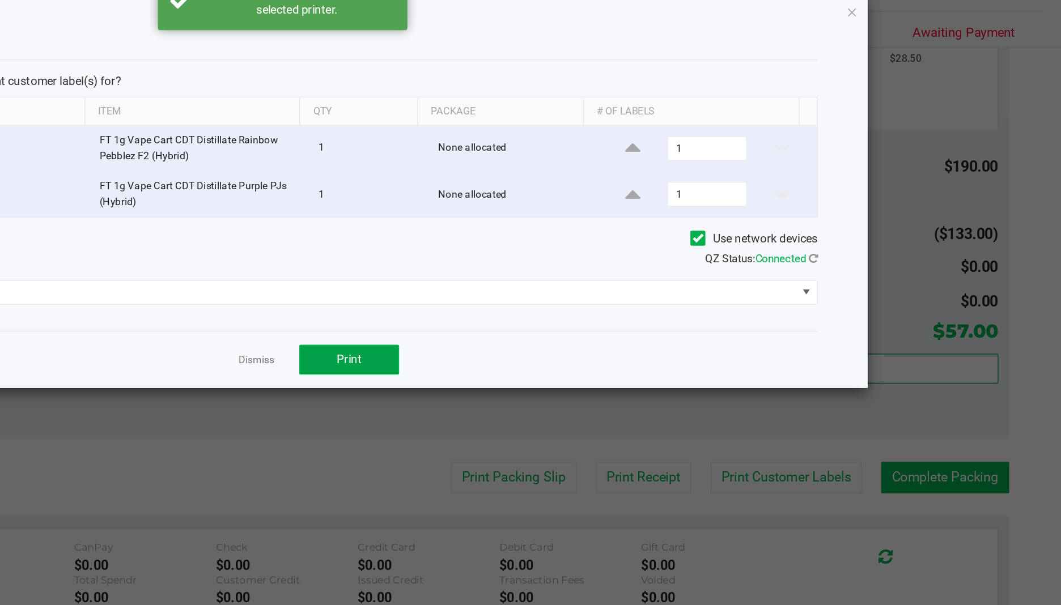
click at [588, 265] on button "Print" at bounding box center [576, 264] width 68 height 20
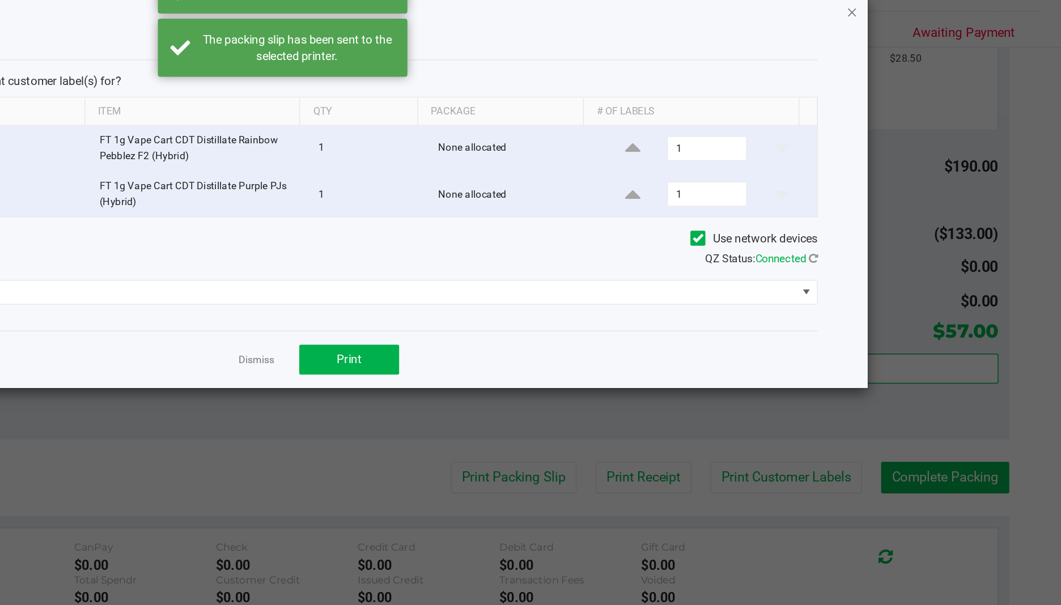
click at [917, 32] on icon "button" at bounding box center [918, 27] width 8 height 14
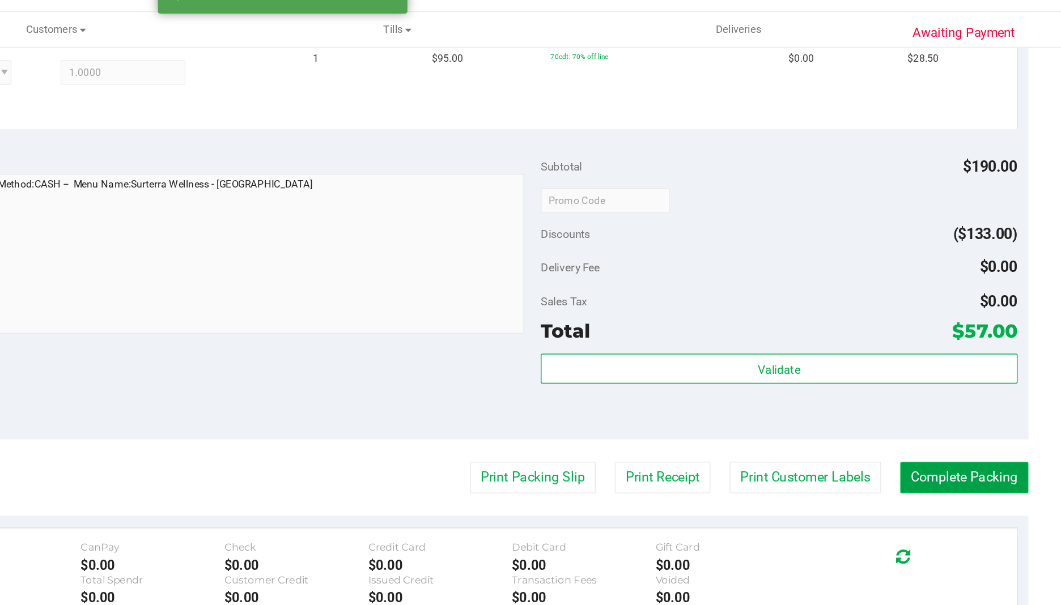
click at [972, 349] on button "Complete Packing" at bounding box center [994, 345] width 87 height 22
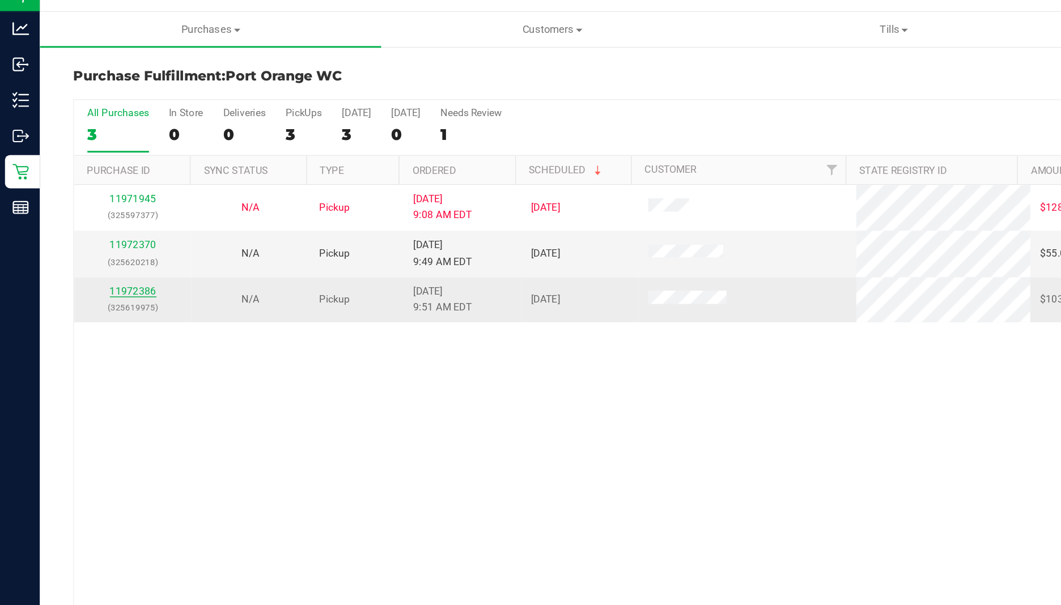
click at [86, 214] on link "11972386" at bounding box center [91, 218] width 32 height 8
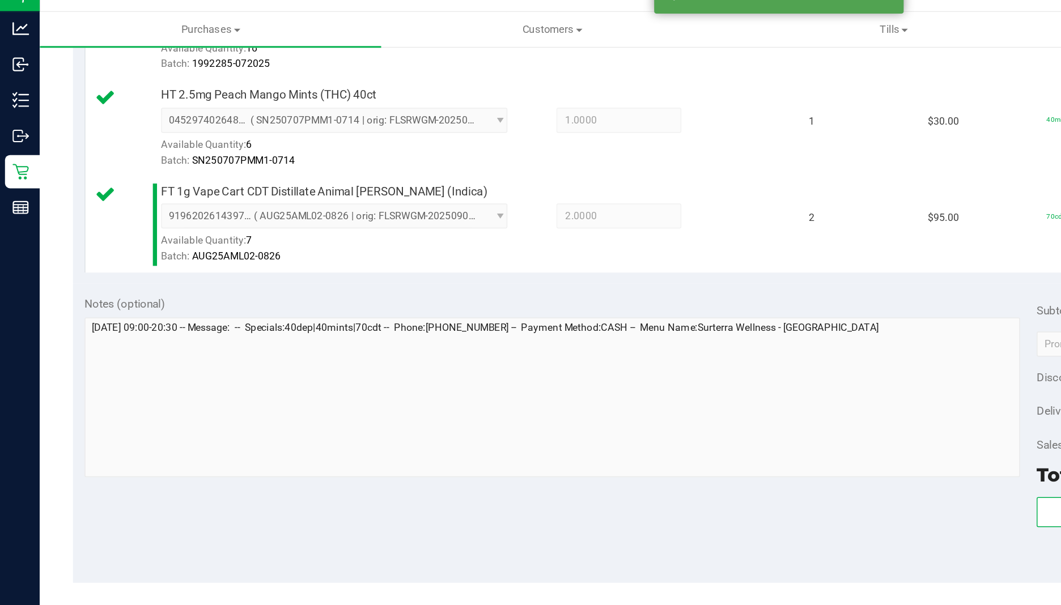
scroll to position [426, 0]
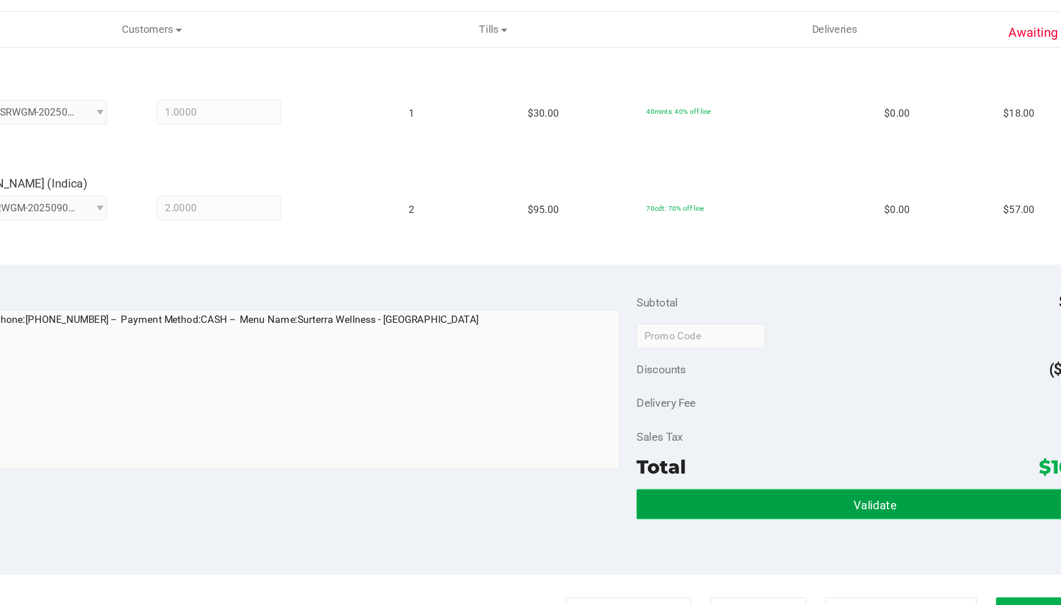
click at [811, 363] on button "Validate" at bounding box center [868, 363] width 324 height 20
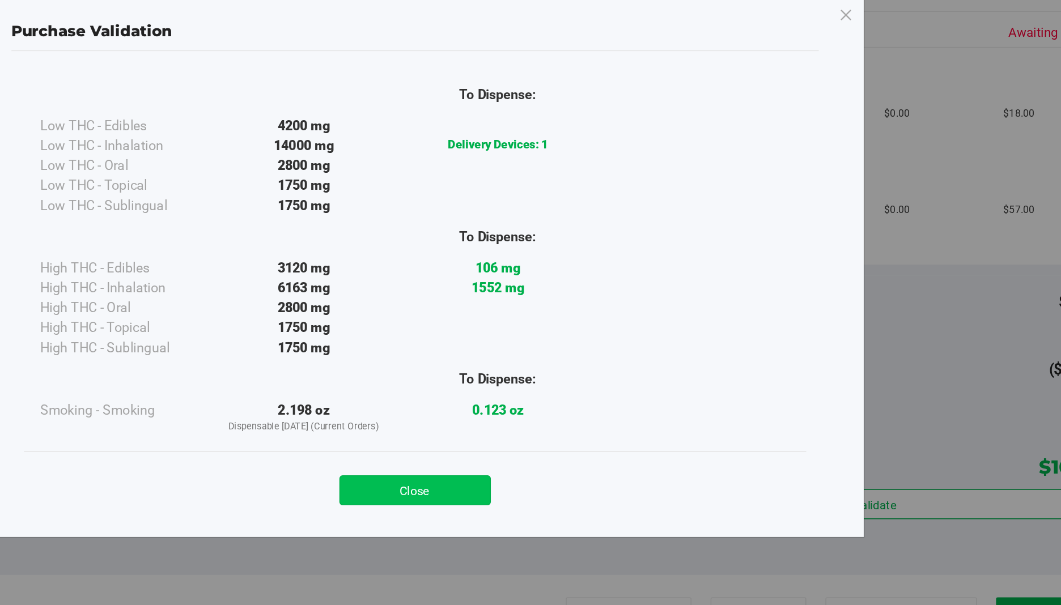
click at [575, 355] on button "Close" at bounding box center [555, 353] width 103 height 20
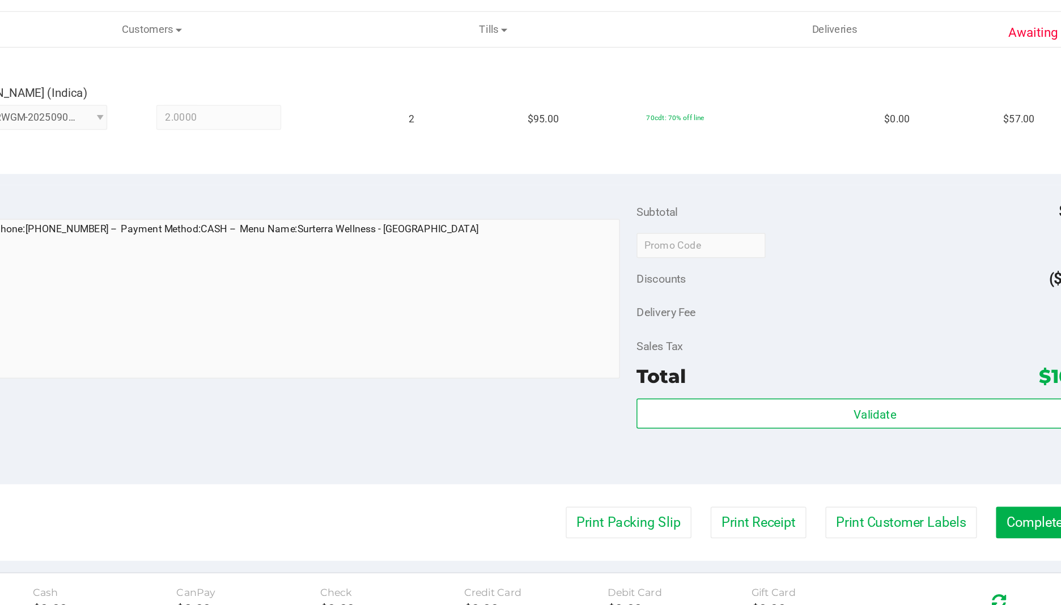
scroll to position [522, 0]
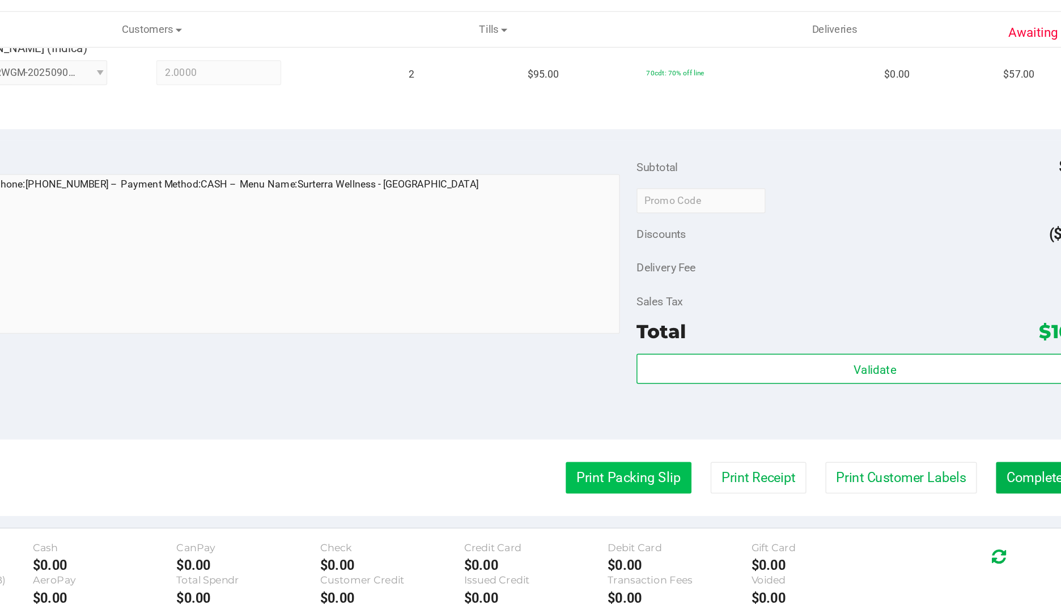
click at [696, 342] on button "Print Packing Slip" at bounding box center [701, 345] width 86 height 22
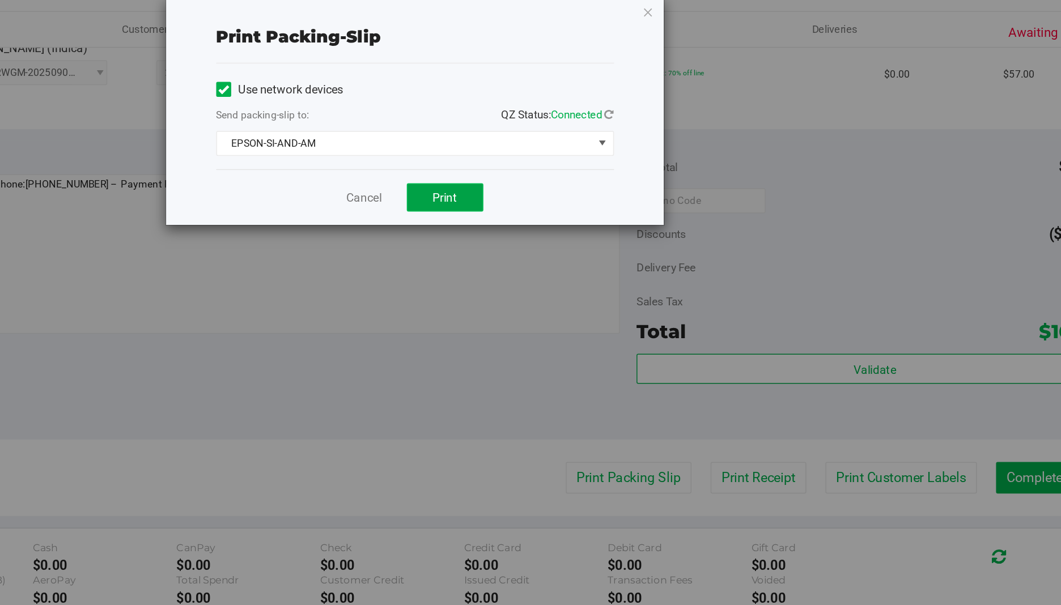
click at [581, 155] on span "Print" at bounding box center [575, 153] width 17 height 9
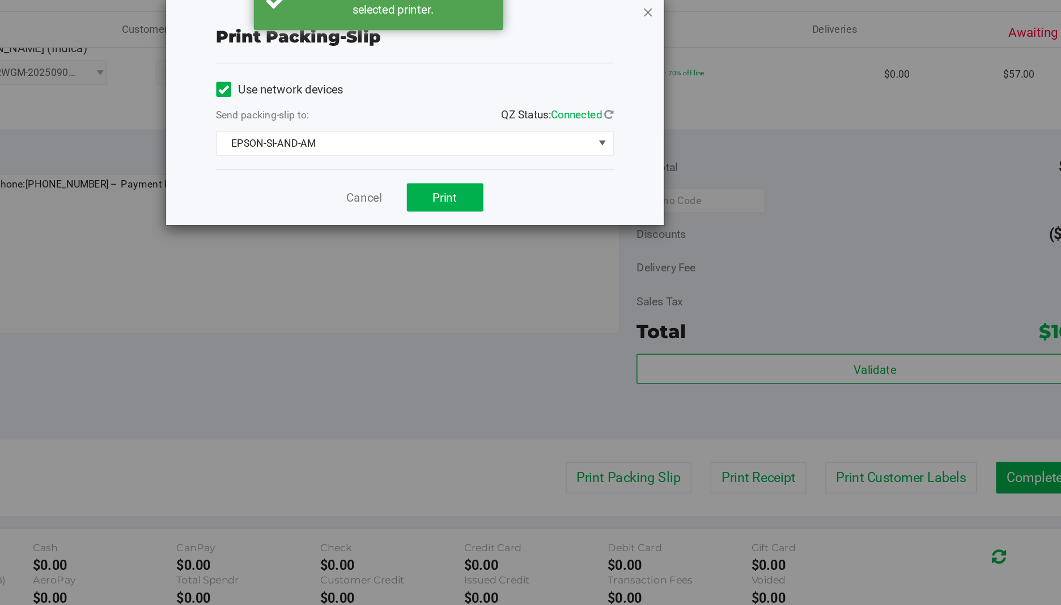
click at [717, 29] on icon "button" at bounding box center [714, 27] width 8 height 14
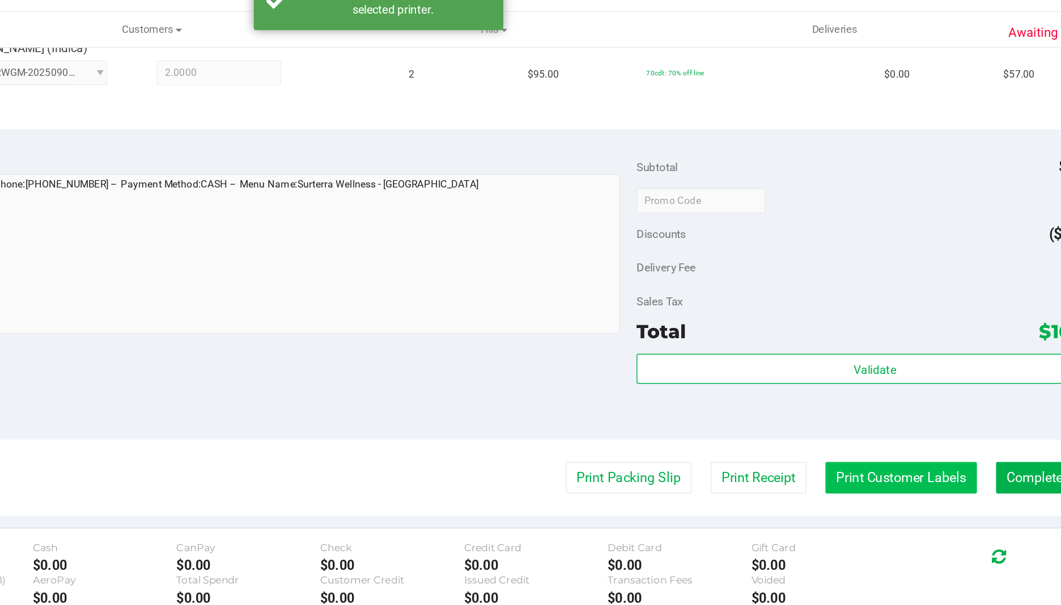
click at [876, 344] on button "Print Customer Labels" at bounding box center [886, 345] width 103 height 22
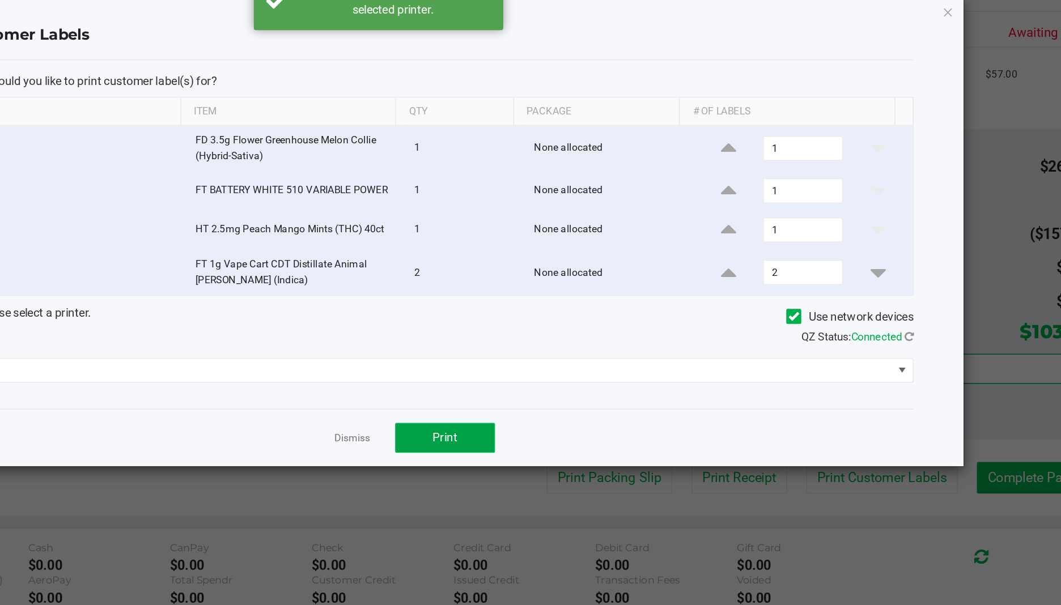
click at [587, 310] on button "Print" at bounding box center [576, 317] width 68 height 20
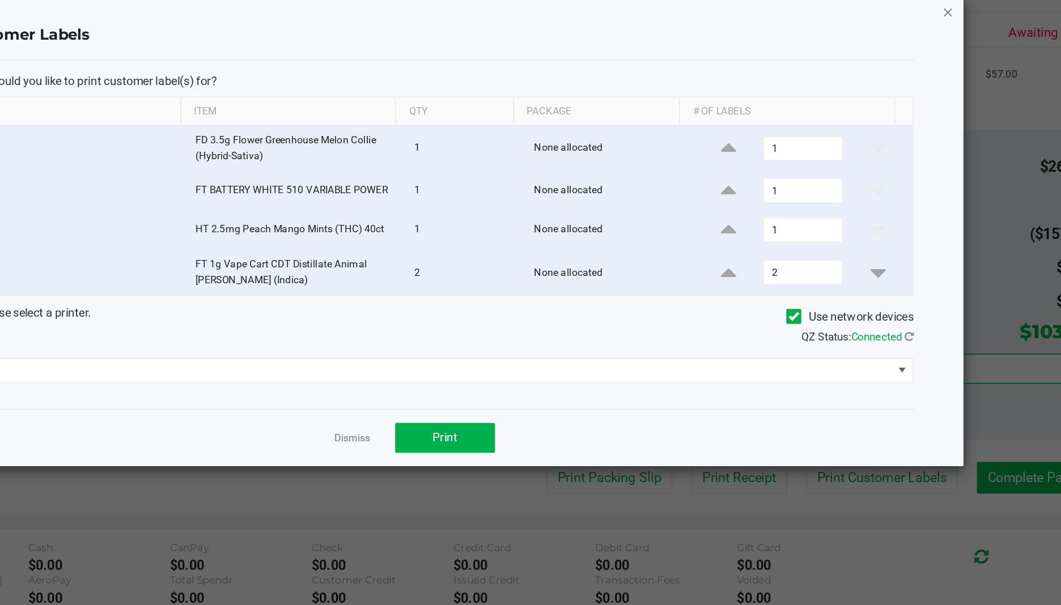
click at [920, 33] on icon "button" at bounding box center [918, 27] width 8 height 14
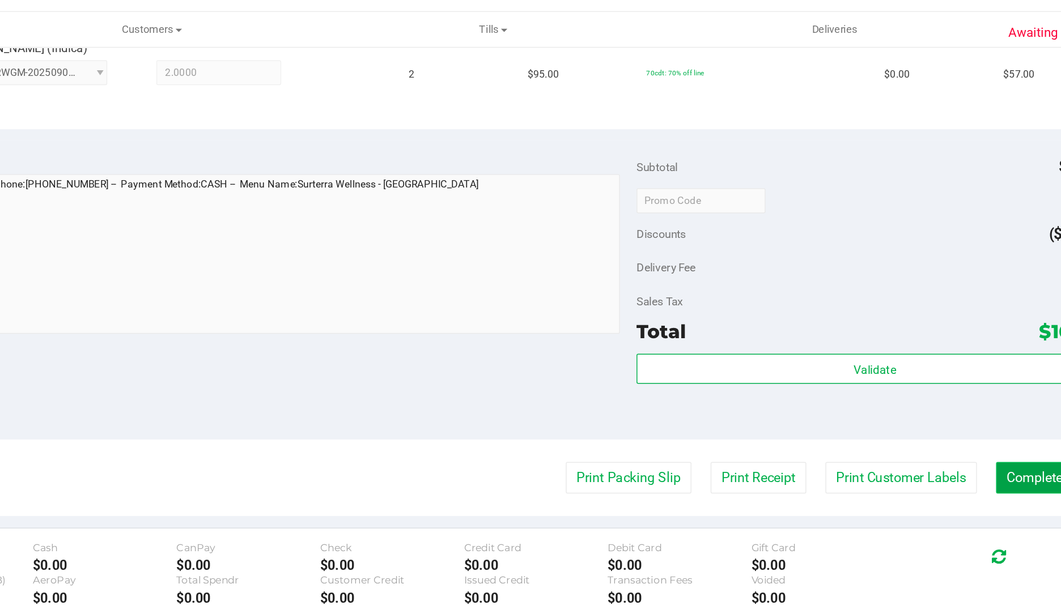
click at [969, 340] on button "Complete Packing" at bounding box center [994, 345] width 87 height 22
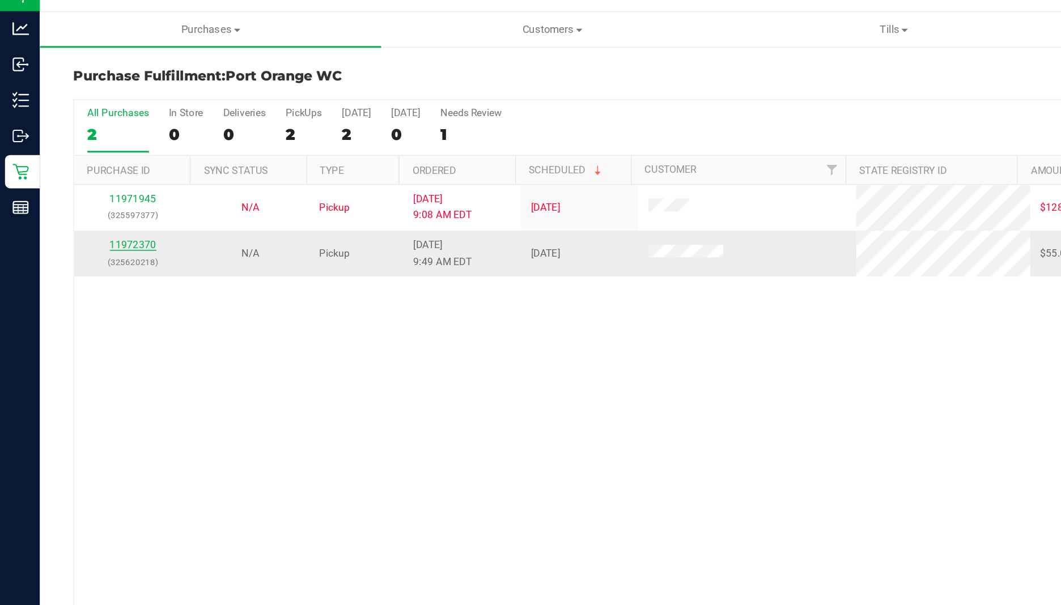
click at [91, 188] on link "11972370" at bounding box center [91, 186] width 32 height 8
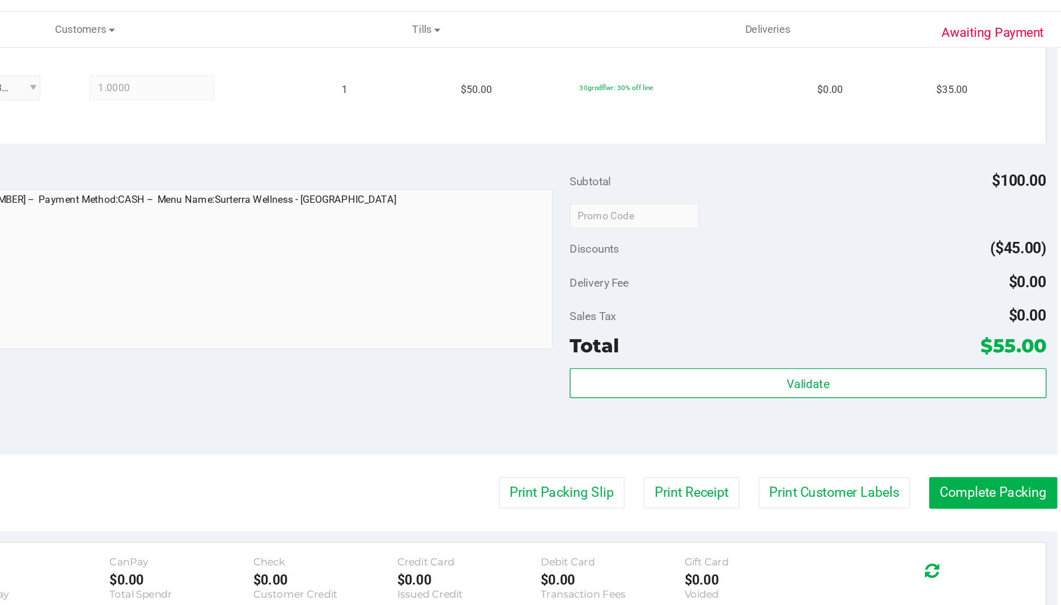
scroll to position [383, 0]
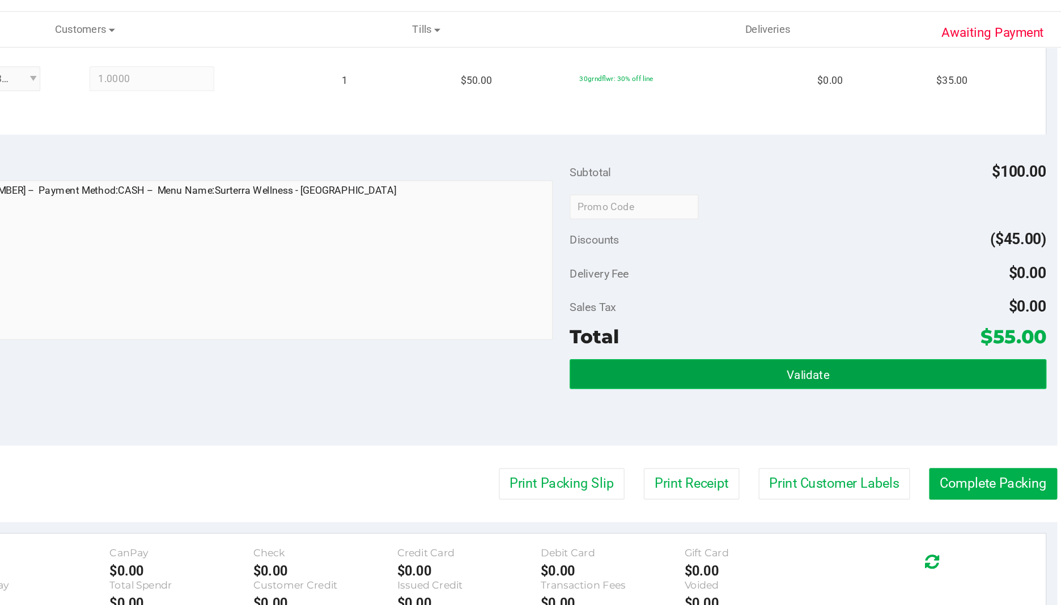
click at [854, 273] on span "Validate" at bounding box center [868, 274] width 29 height 9
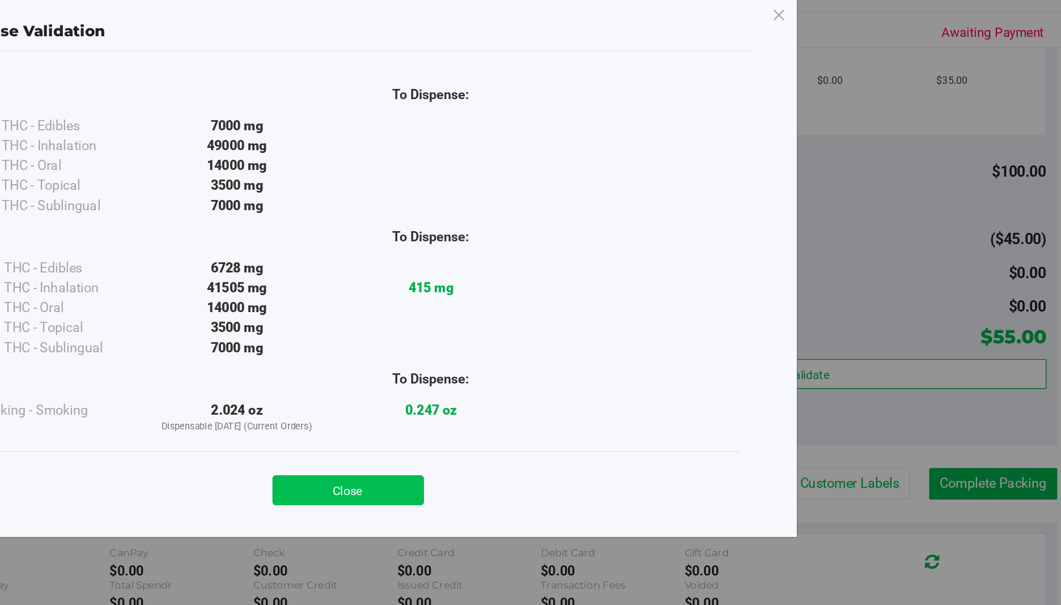
click at [580, 351] on button "Close" at bounding box center [555, 353] width 103 height 20
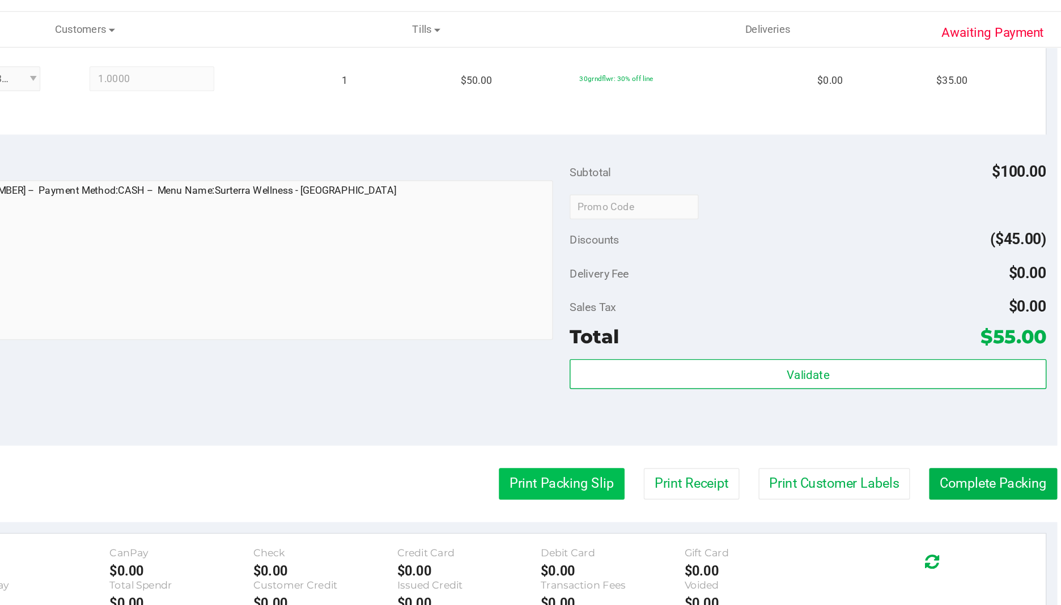
click at [702, 352] on button "Print Packing Slip" at bounding box center [701, 349] width 86 height 22
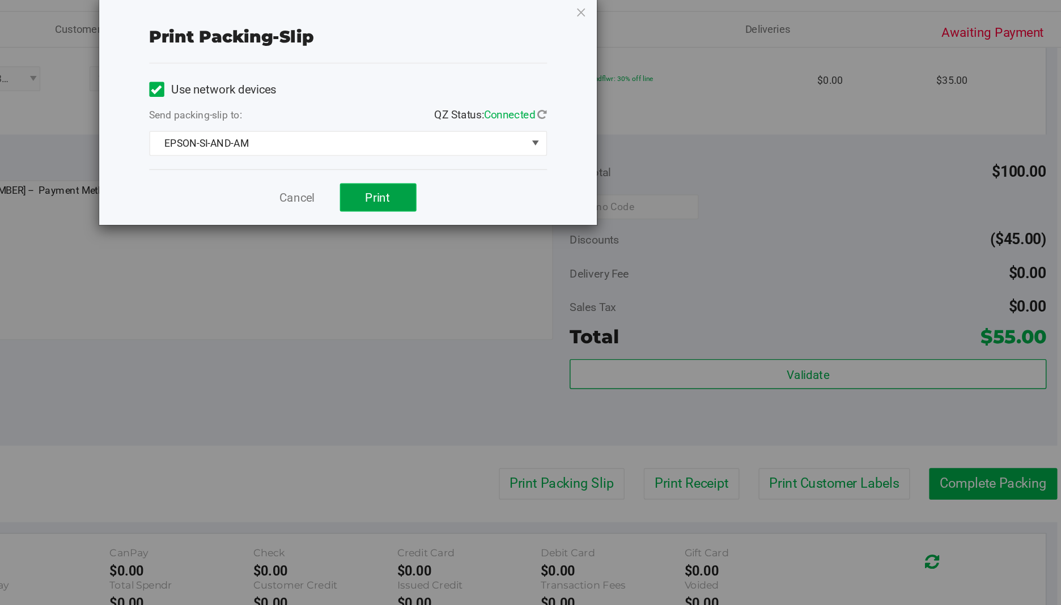
click at [584, 149] on button "Print" at bounding box center [576, 153] width 52 height 19
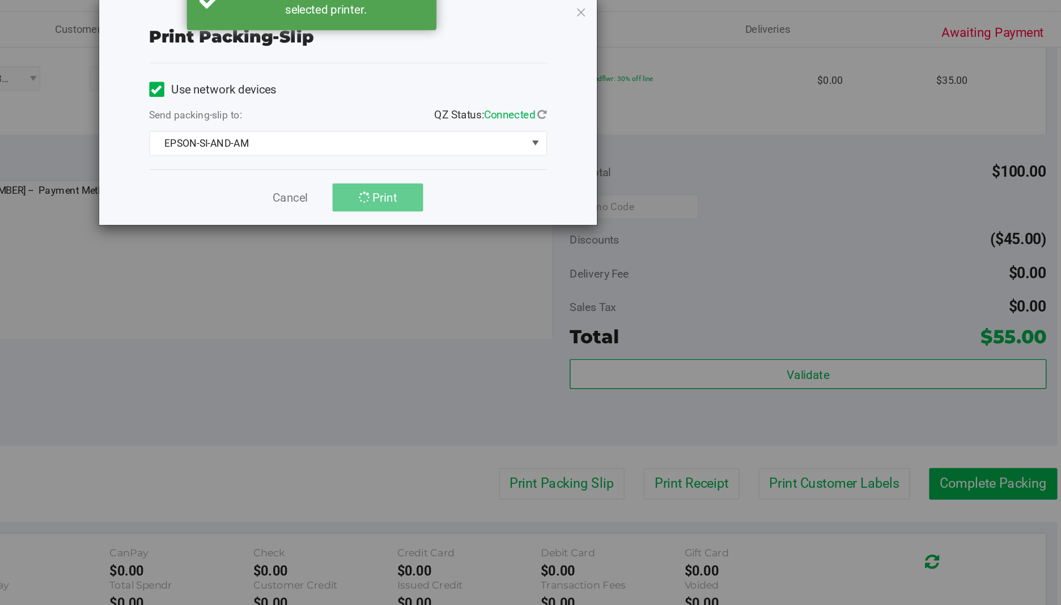
click at [727, 31] on div "Print packing-slip Use network devices Send packing-slip to: QZ Status: Connect…" at bounding box center [535, 302] width 1070 height 605
click at [714, 26] on icon "button" at bounding box center [714, 27] width 8 height 14
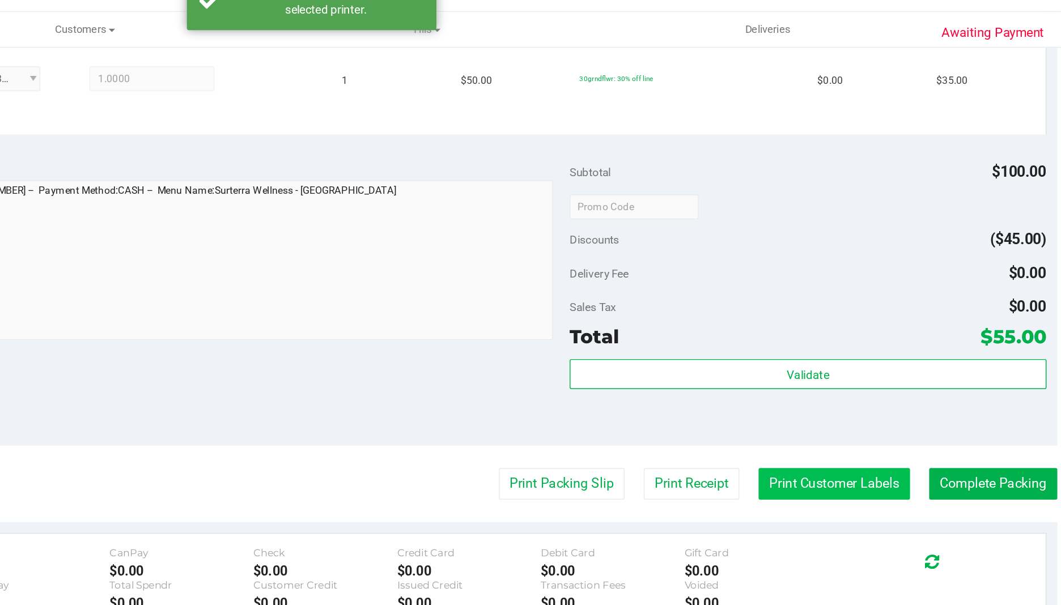
click at [892, 353] on button "Print Customer Labels" at bounding box center [886, 349] width 103 height 22
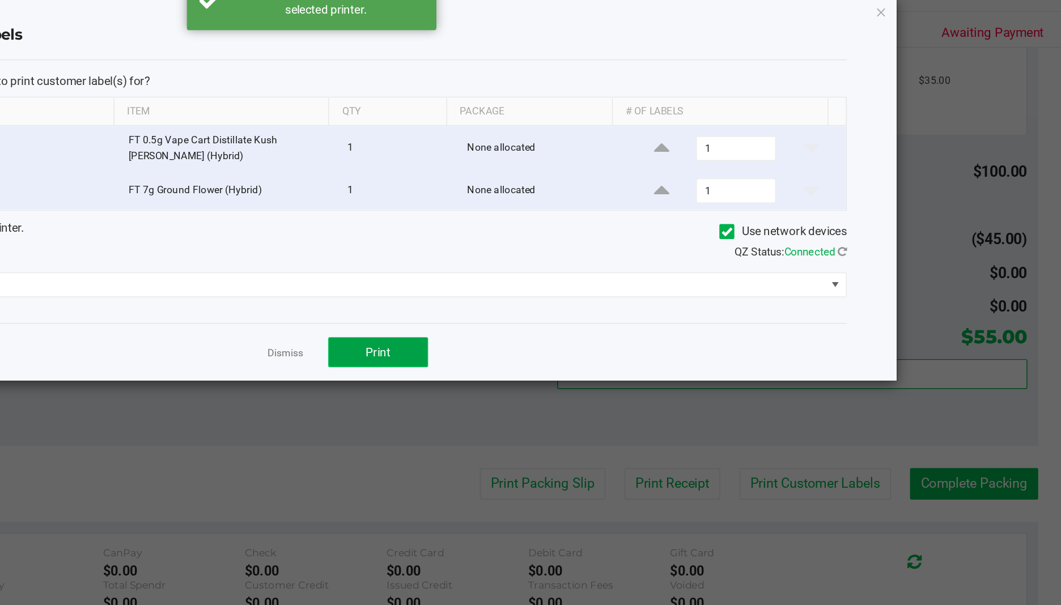
click at [580, 261] on span "Print" at bounding box center [575, 259] width 17 height 9
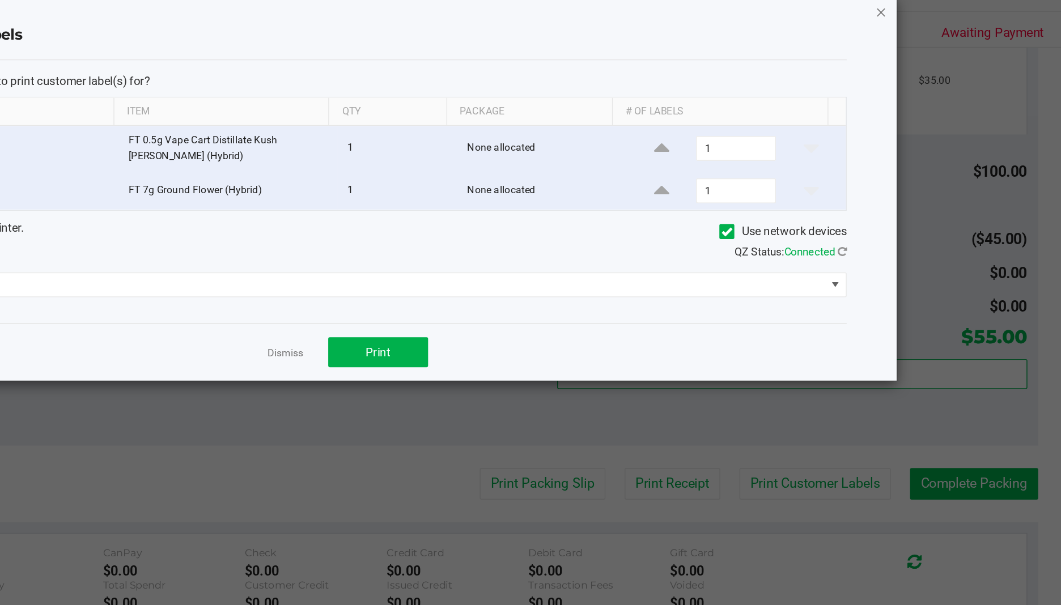
click at [917, 28] on icon "button" at bounding box center [918, 27] width 8 height 14
